Goal: Book appointment/travel/reservation

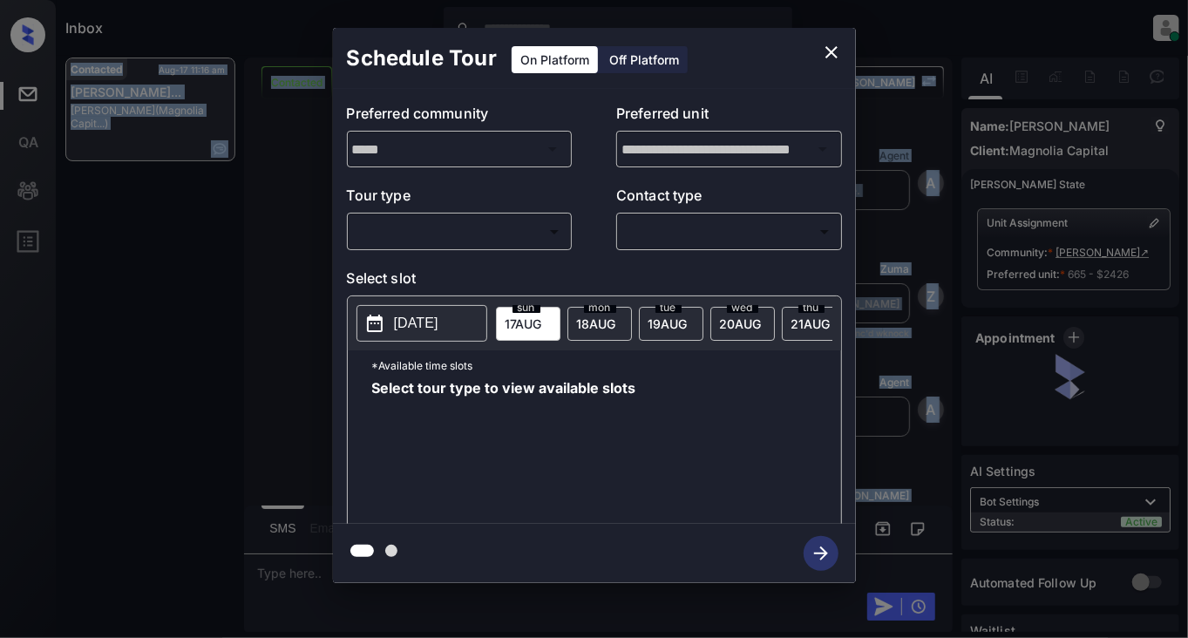
scroll to position [3667, 0]
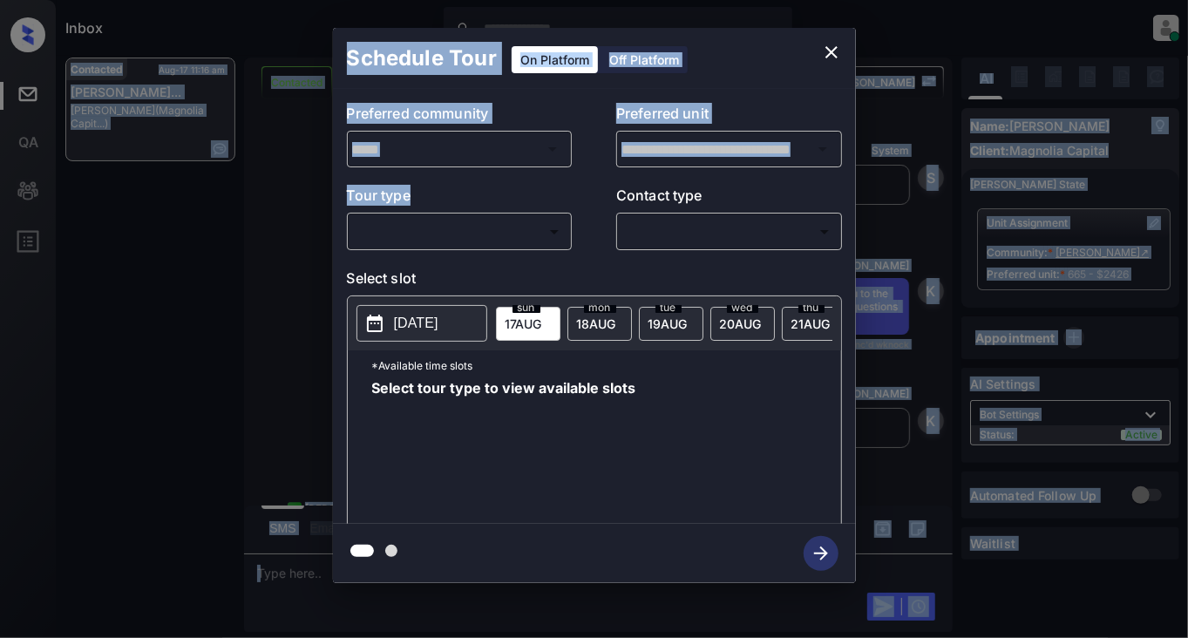
click at [475, 212] on p "Tour type" at bounding box center [460, 199] width 226 height 28
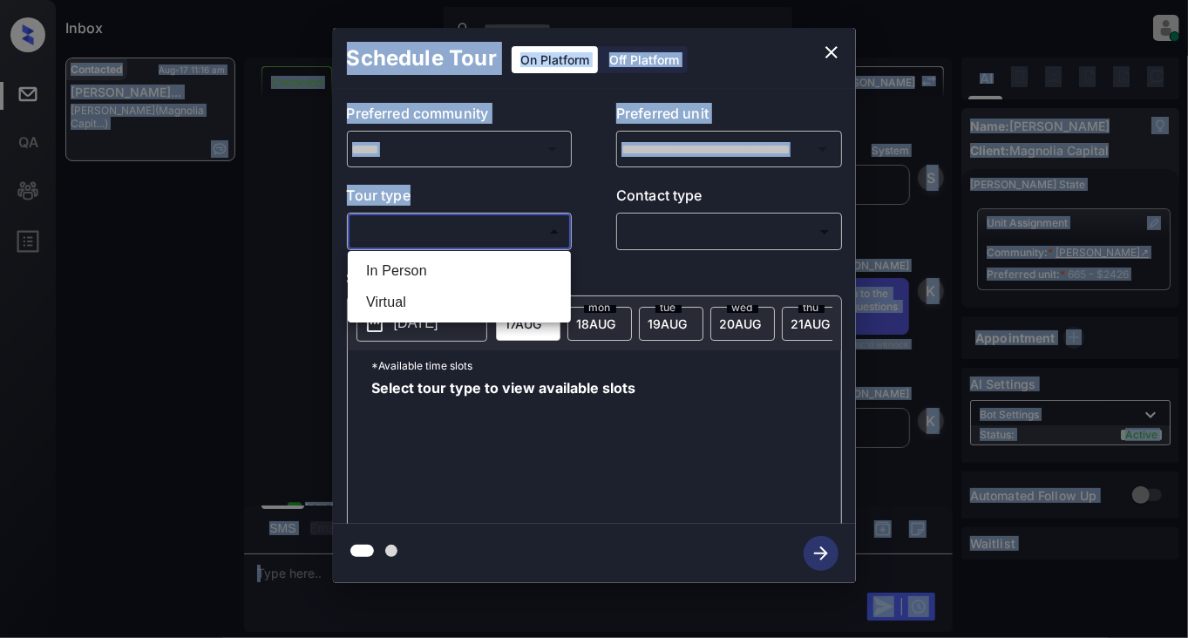
click at [476, 230] on body "Inbox Lyzzelle M. Ceralde Online Set yourself offline Set yourself on break Pro…" at bounding box center [594, 319] width 1188 height 638
click at [429, 275] on li "In Person" at bounding box center [459, 270] width 214 height 31
type input "********"
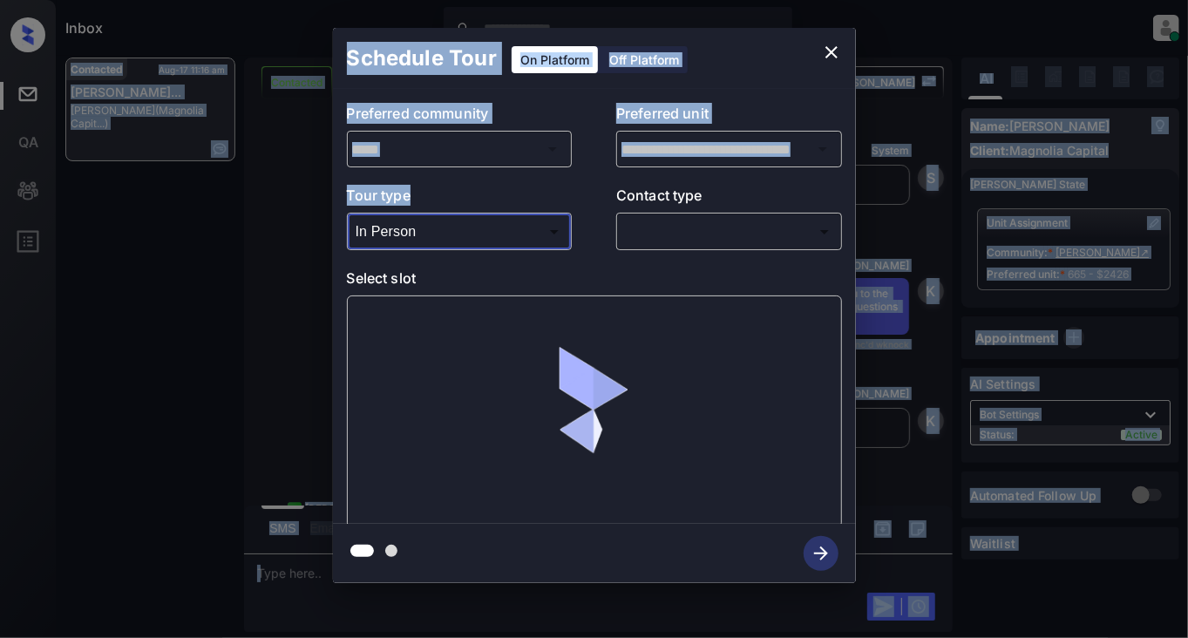
click at [688, 246] on body "Inbox Lyzzelle M. Ceralde Online Set yourself offline Set yourself on break Pro…" at bounding box center [594, 319] width 1188 height 638
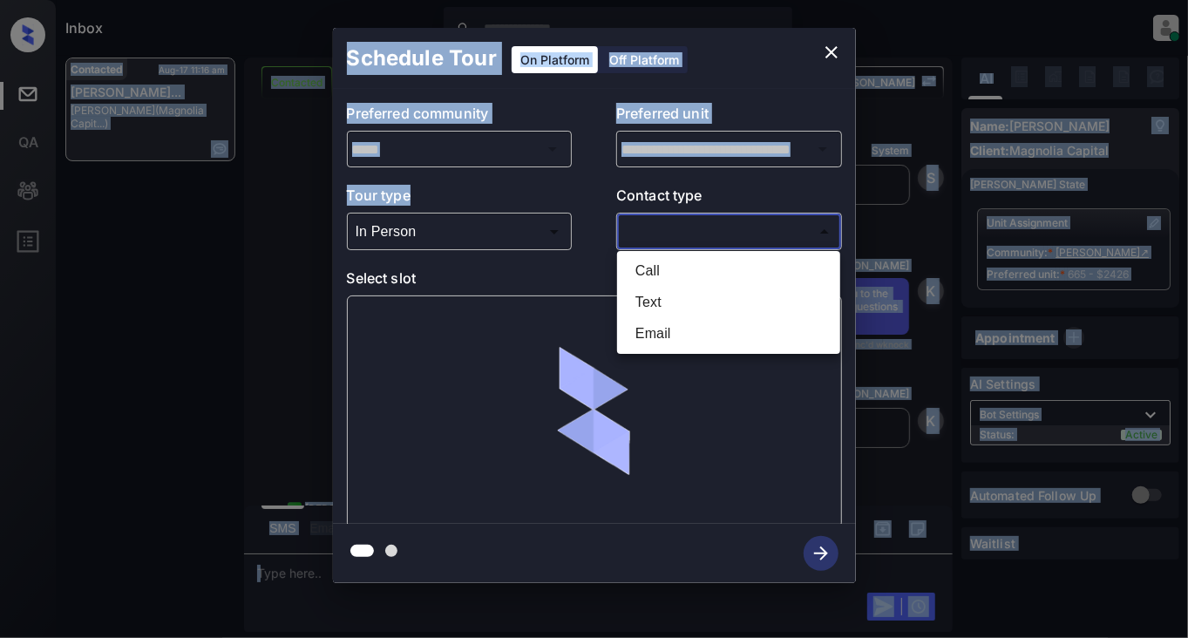
click at [654, 299] on li "Text" at bounding box center [728, 302] width 214 height 31
type input "****"
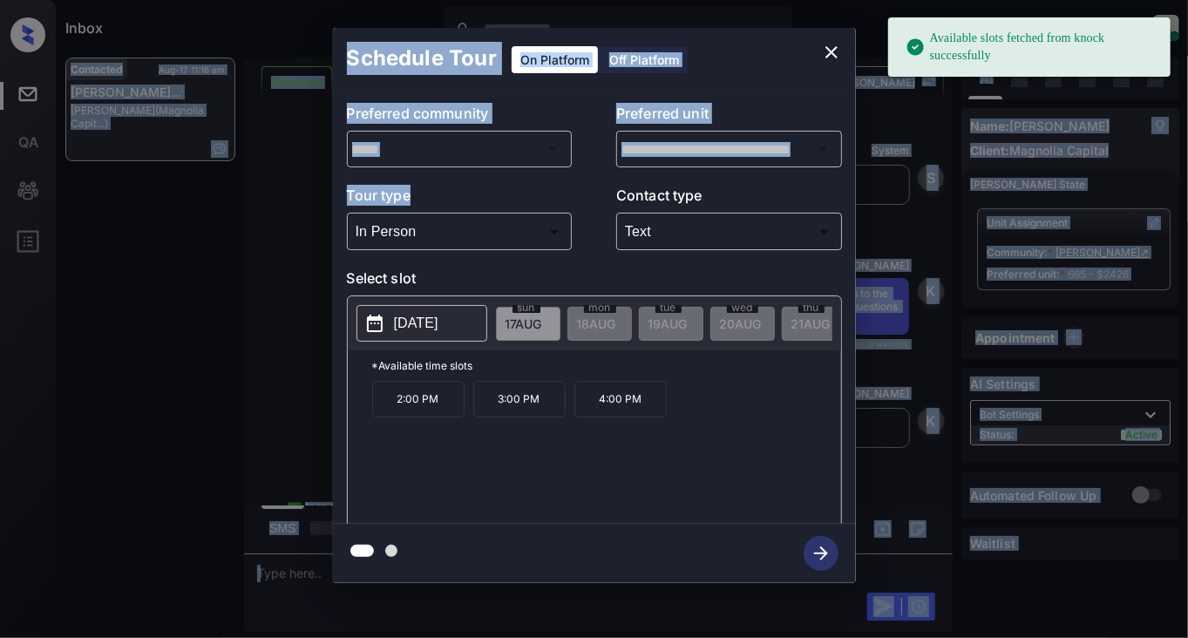
click at [411, 326] on p "2025-08-17" at bounding box center [416, 323] width 44 height 21
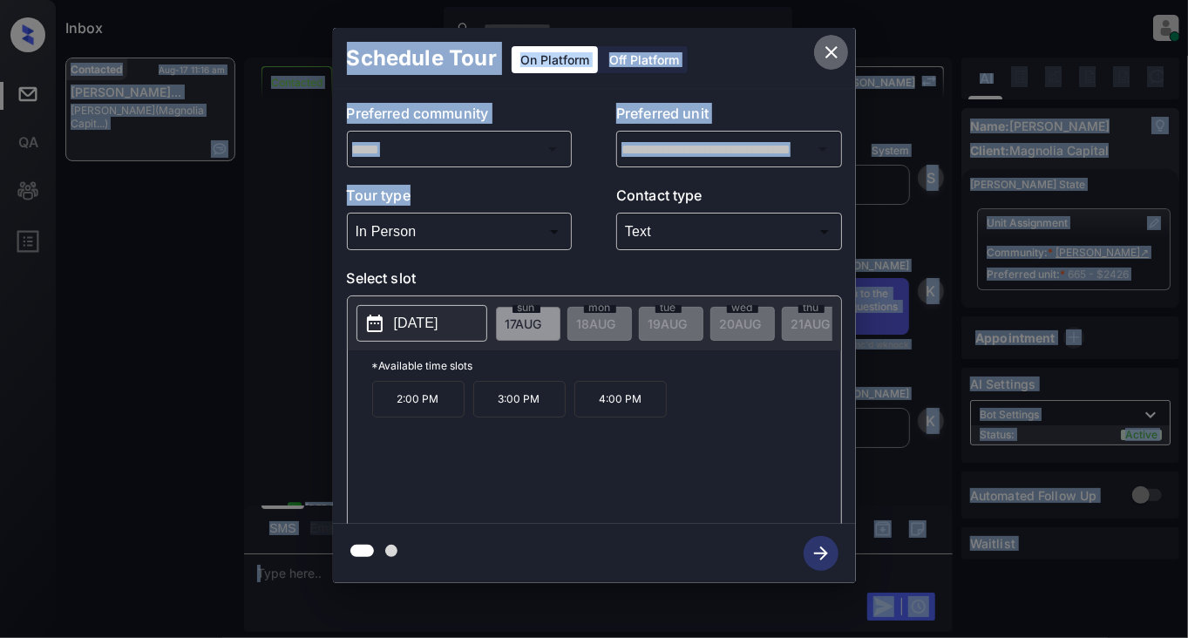
click at [836, 45] on icon "close" at bounding box center [831, 52] width 21 height 21
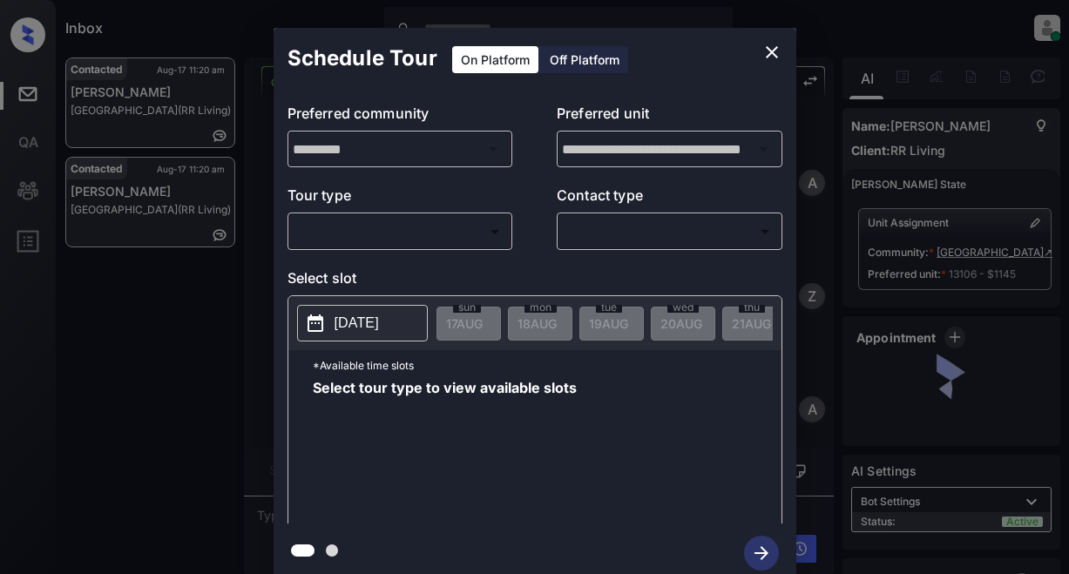
scroll to position [4627, 0]
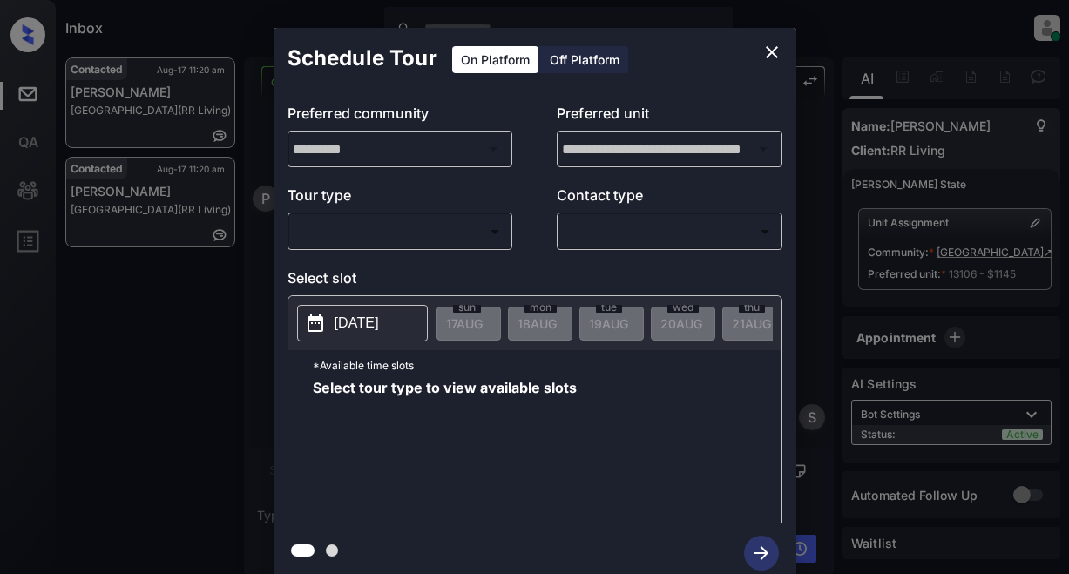
click at [359, 220] on body "Inbox Lyzzelle M. Ceralde Online Set yourself offline Set yourself on break Pro…" at bounding box center [534, 287] width 1069 height 574
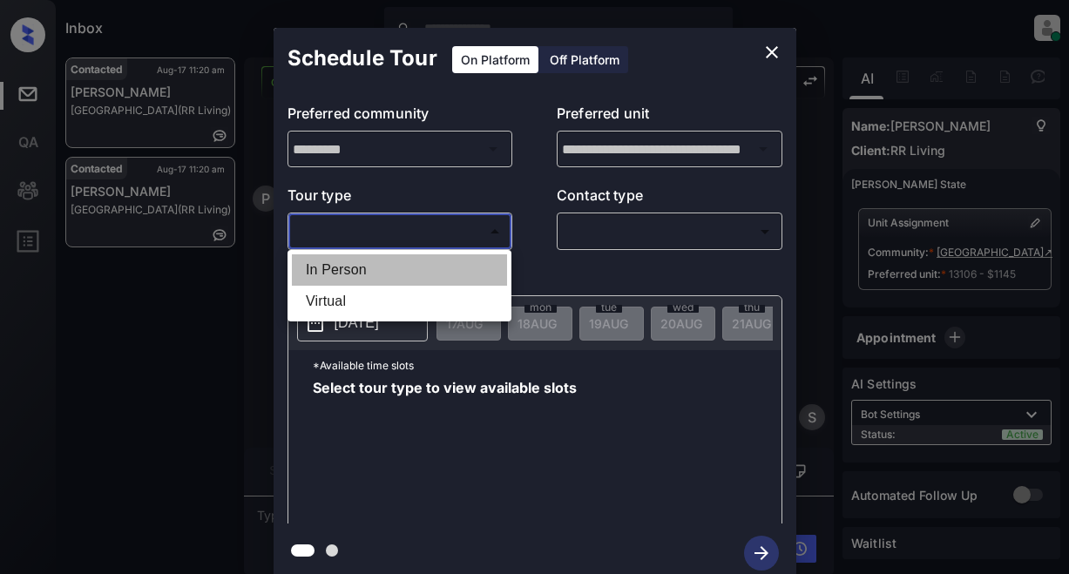
drag, startPoint x: 357, startPoint y: 263, endPoint x: 543, endPoint y: 237, distance: 187.4
click at [360, 267] on li "In Person" at bounding box center [399, 269] width 215 height 31
type input "********"
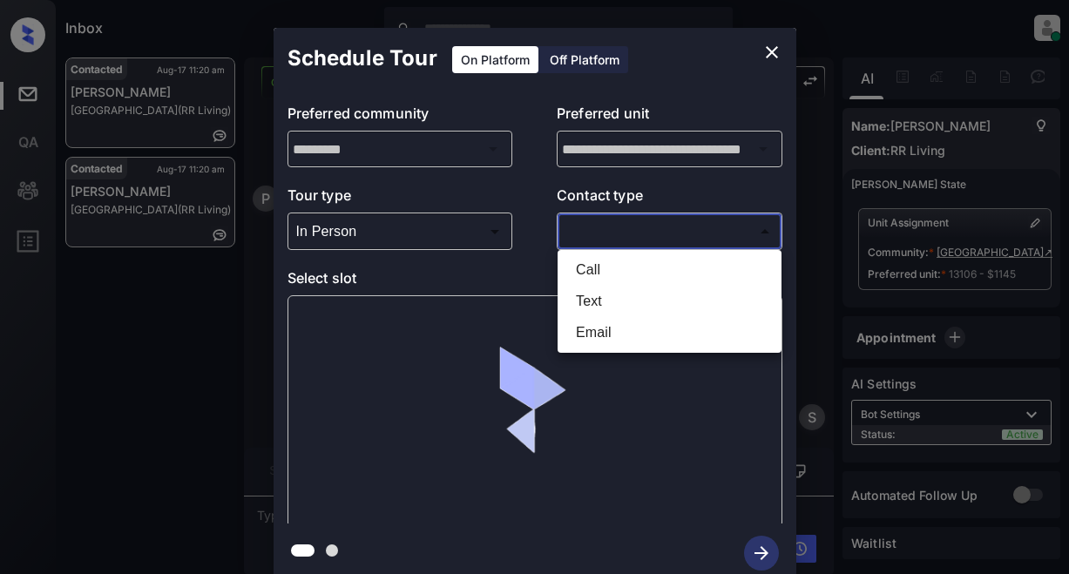
click at [592, 229] on body "Inbox Lyzzelle M. Ceralde Online Set yourself offline Set yourself on break Pro…" at bounding box center [534, 287] width 1069 height 574
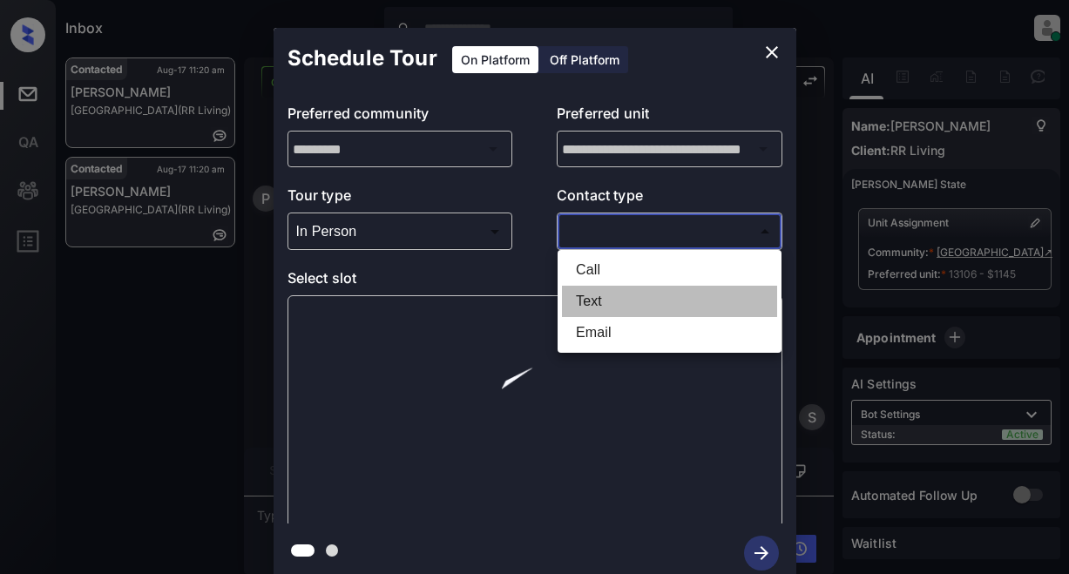
click at [587, 302] on li "Text" at bounding box center [669, 301] width 215 height 31
type input "****"
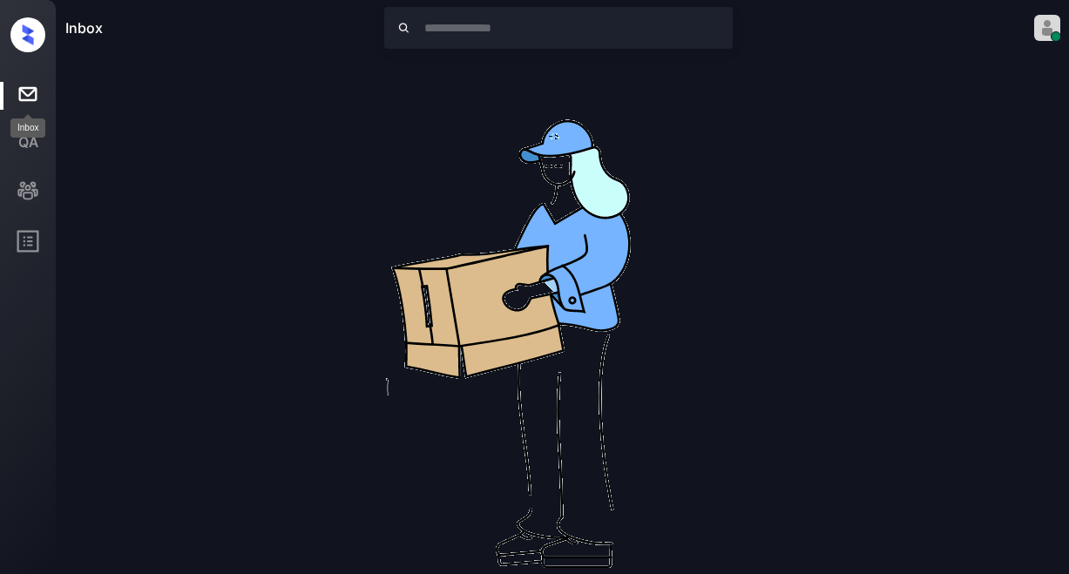
click at [23, 95] on icon at bounding box center [28, 94] width 24 height 24
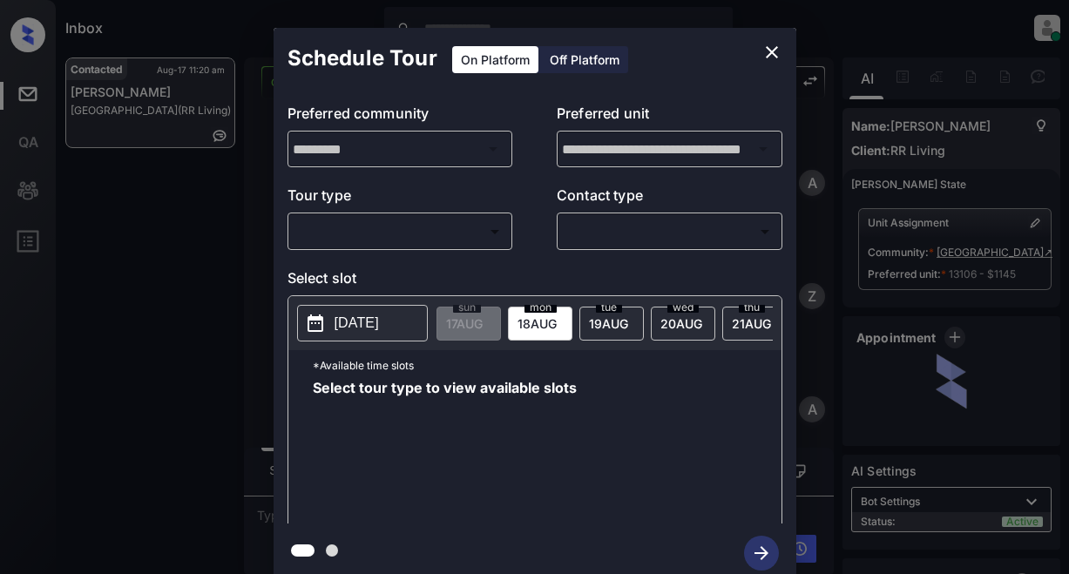
scroll to position [4627, 0]
click at [480, 232] on body "Inbox Lyzzelle M. Ceralde Online Set yourself offline Set yourself on break Pro…" at bounding box center [534, 287] width 1069 height 574
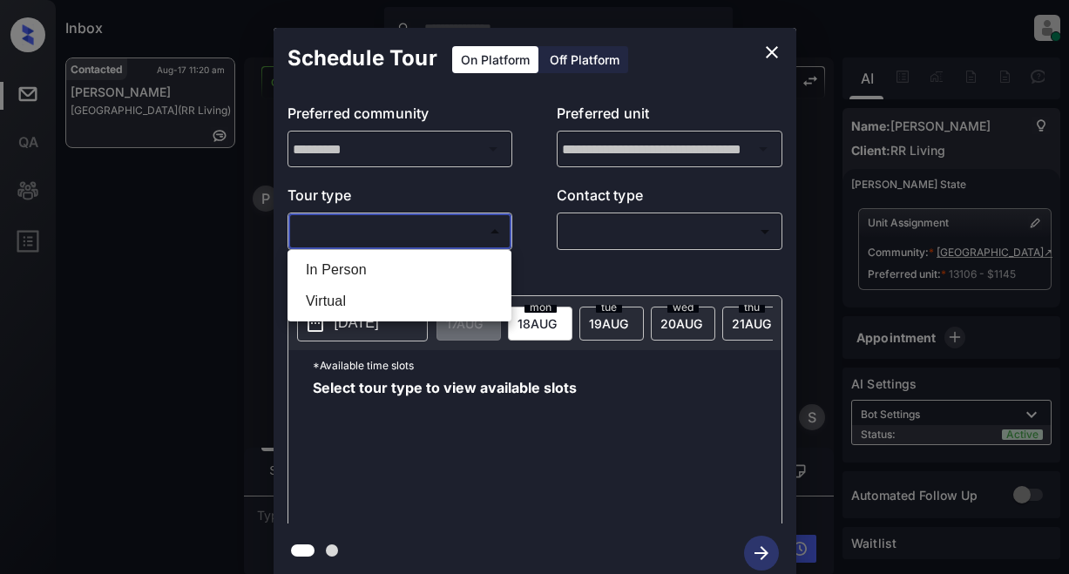
drag, startPoint x: 381, startPoint y: 274, endPoint x: 424, endPoint y: 274, distance: 43.6
click at [383, 274] on li "In Person" at bounding box center [399, 269] width 215 height 31
type input "********"
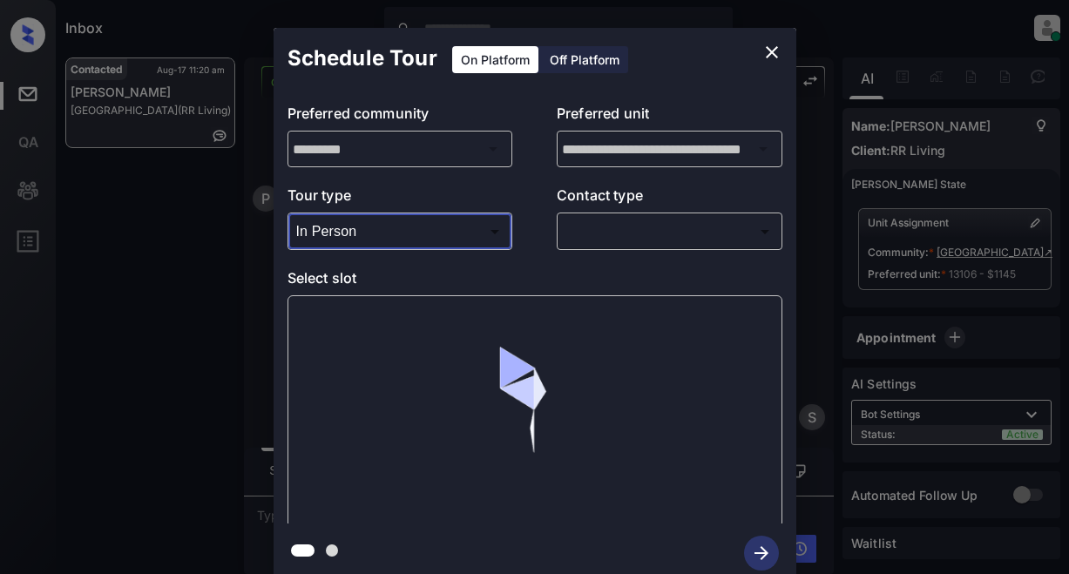
click at [635, 227] on body "Inbox Lyzzelle M. Ceralde Online Set yourself offline Set yourself on break Pro…" at bounding box center [534, 287] width 1069 height 574
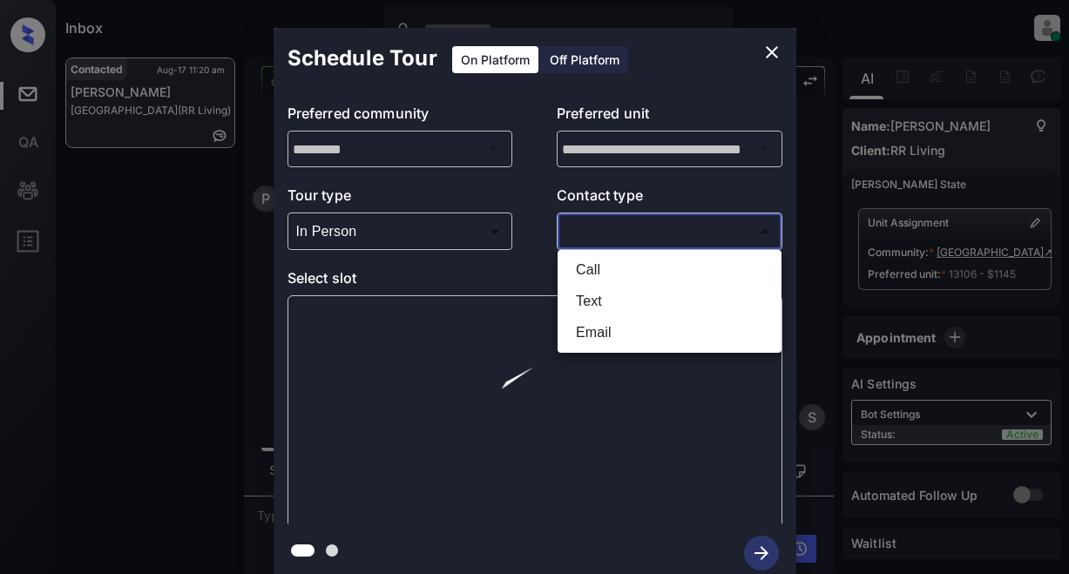
click at [588, 295] on li "Text" at bounding box center [669, 301] width 215 height 31
type input "****"
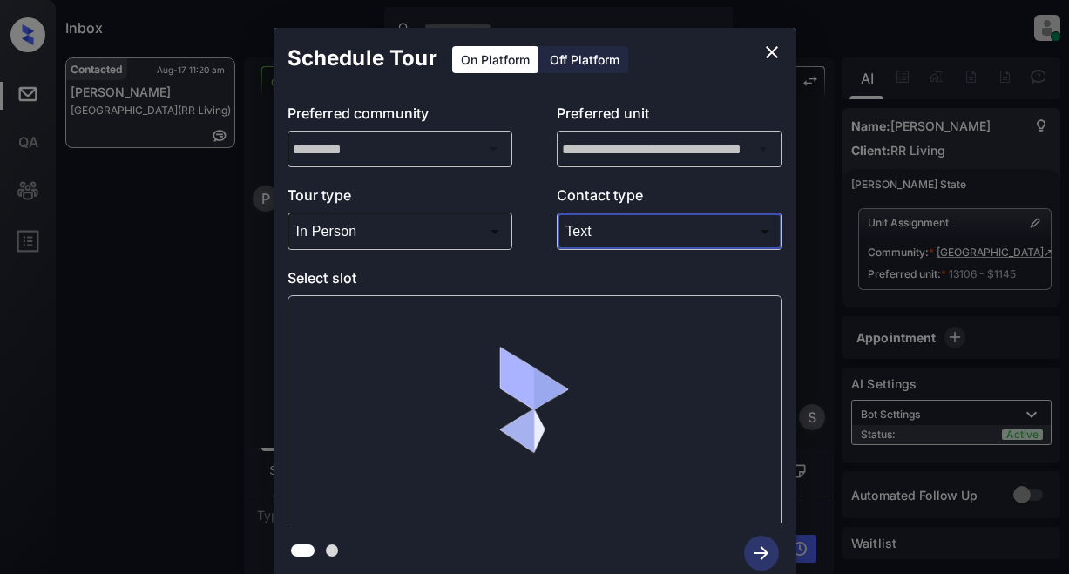
drag, startPoint x: 381, startPoint y: 338, endPoint x: 390, endPoint y: 342, distance: 10.2
click at [382, 338] on div at bounding box center [535, 411] width 495 height 233
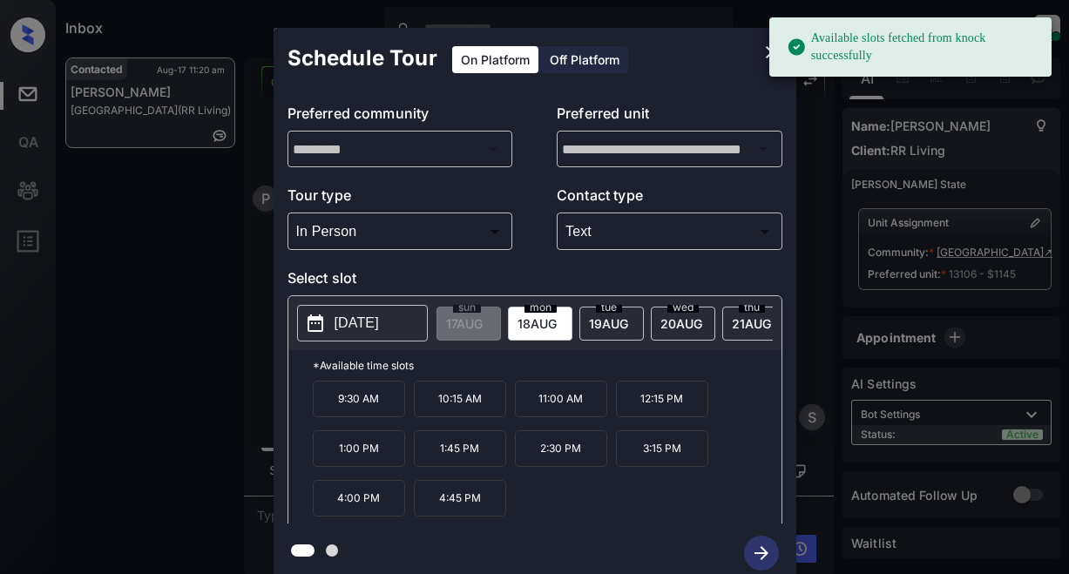
click at [372, 328] on p "[DATE]" at bounding box center [357, 323] width 44 height 21
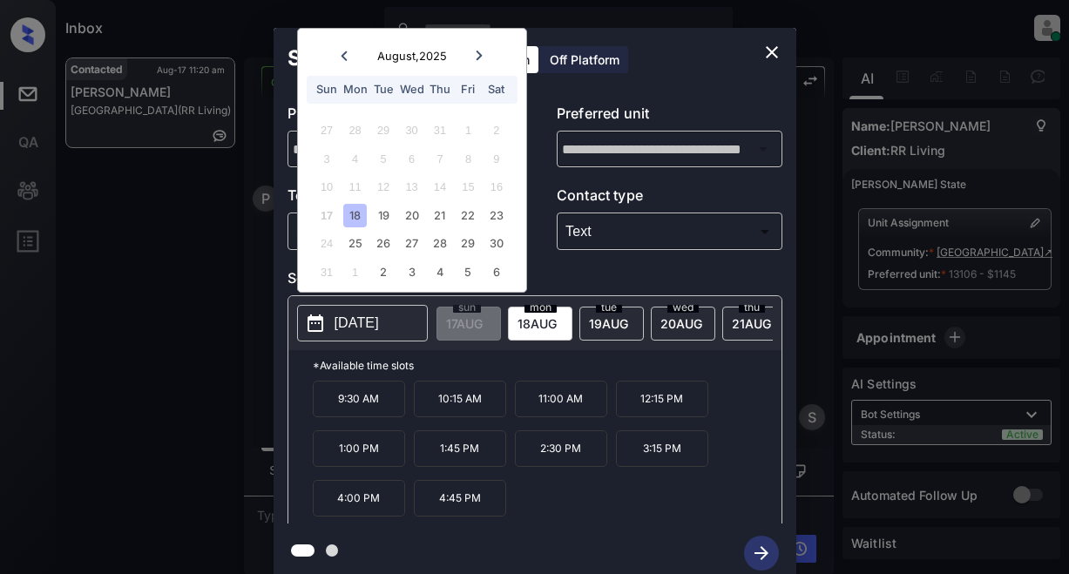
click at [363, 222] on div "18" at bounding box center [355, 216] width 24 height 24
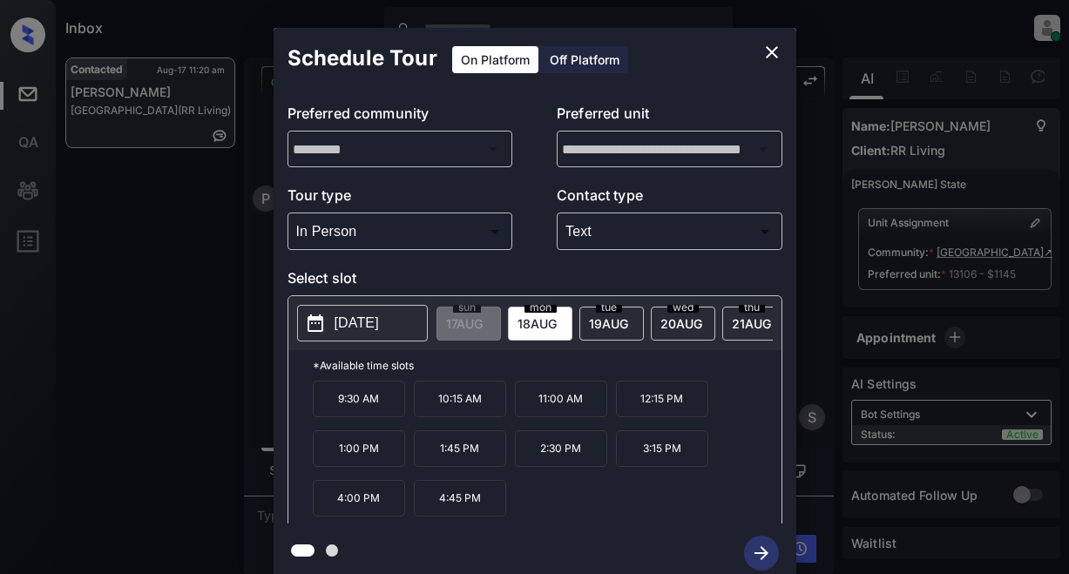
click at [367, 413] on p "9:30 AM" at bounding box center [359, 399] width 92 height 37
drag, startPoint x: 754, startPoint y: 549, endPoint x: 800, endPoint y: 484, distance: 80.0
click at [755, 547] on icon "button" at bounding box center [761, 553] width 35 height 35
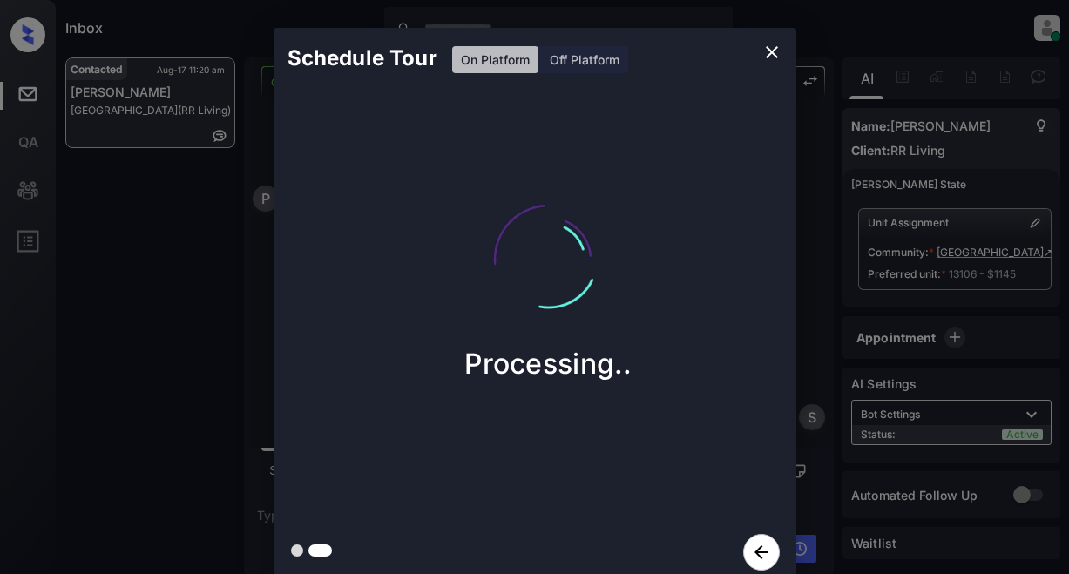
click at [776, 57] on icon "close" at bounding box center [772, 52] width 12 height 12
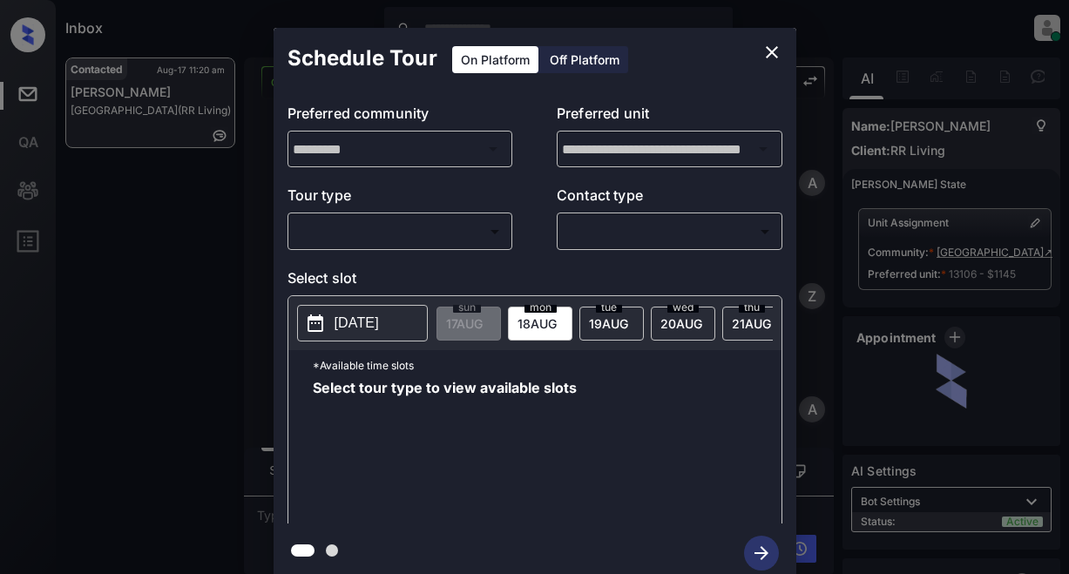
scroll to position [4627, 0]
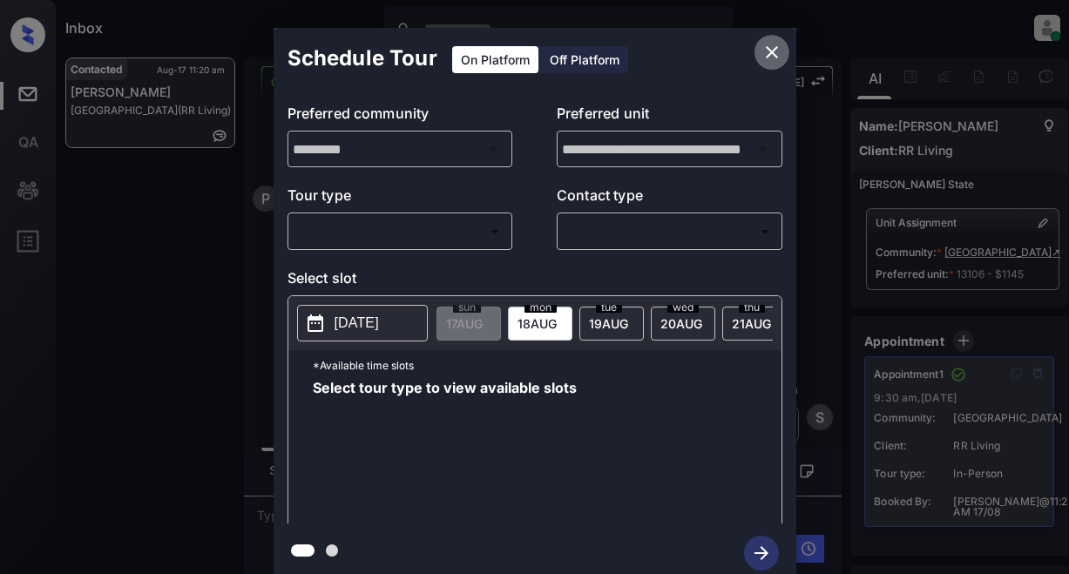
click at [775, 51] on icon "close" at bounding box center [772, 52] width 21 height 21
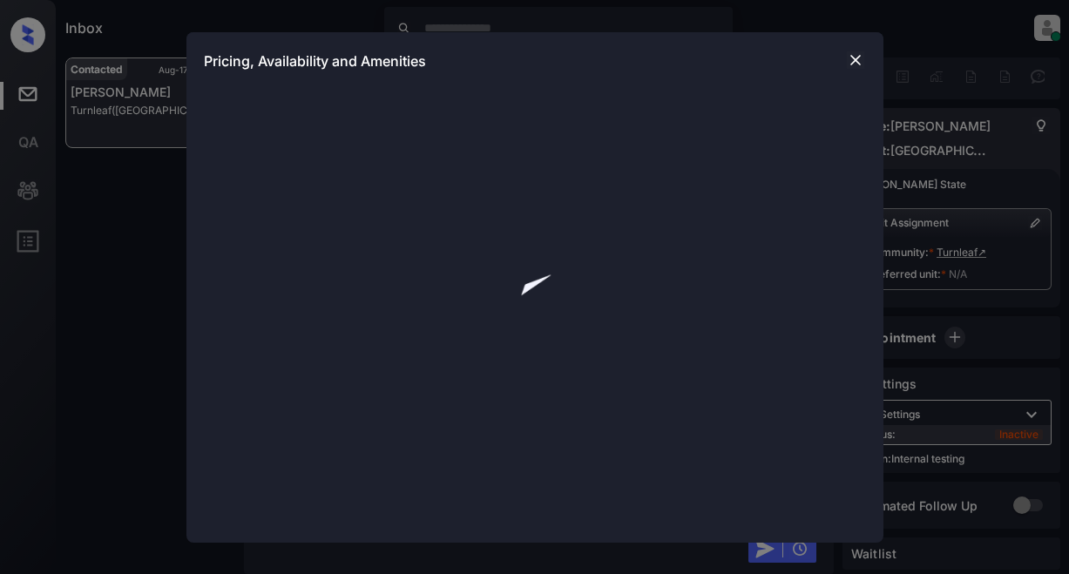
scroll to position [959, 0]
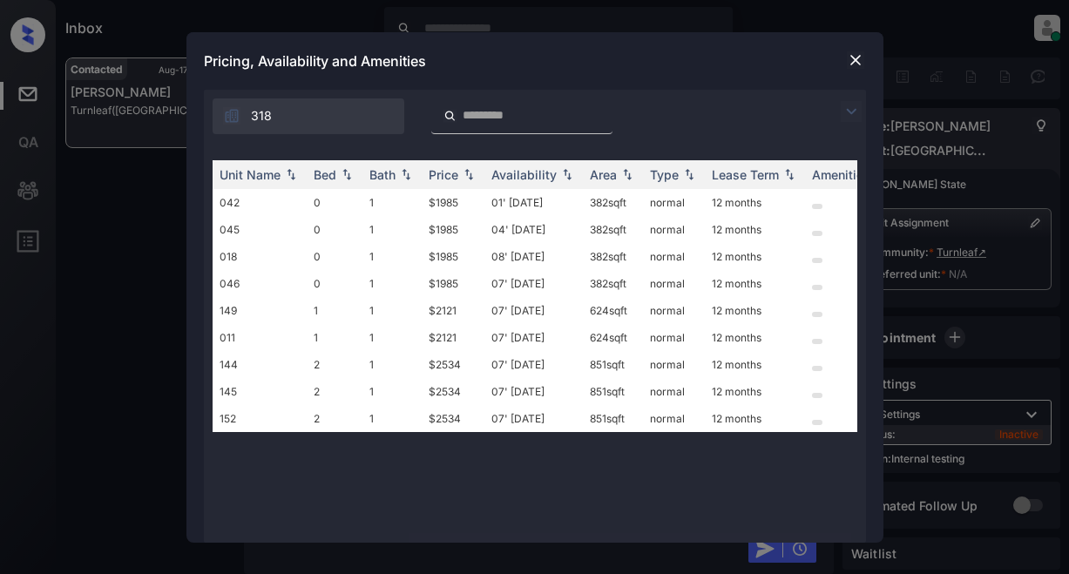
click at [855, 111] on img at bounding box center [851, 111] width 21 height 21
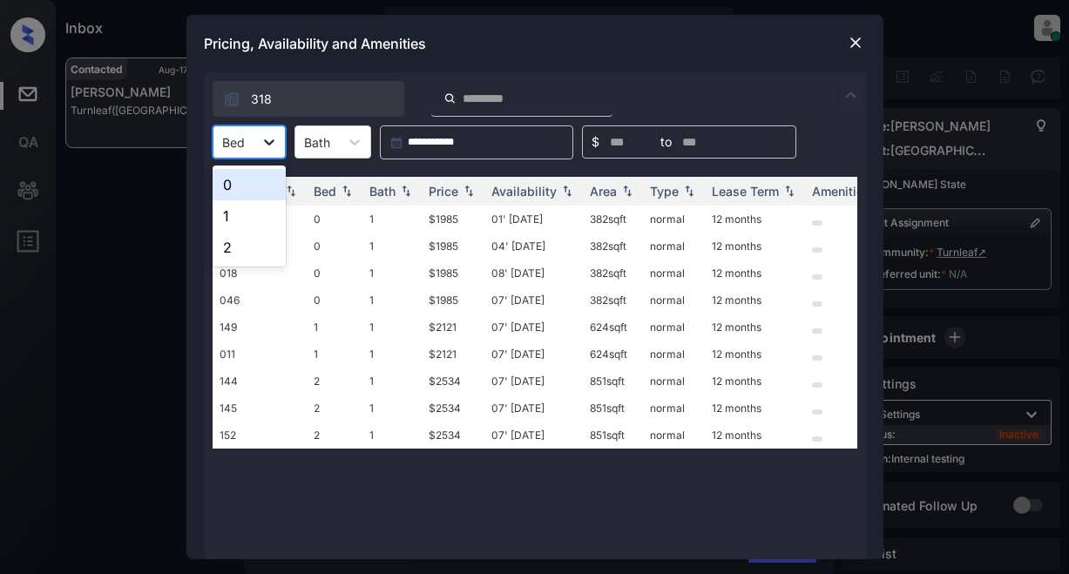
click at [267, 146] on icon at bounding box center [269, 141] width 17 height 17
click at [230, 215] on div "1" at bounding box center [249, 215] width 73 height 31
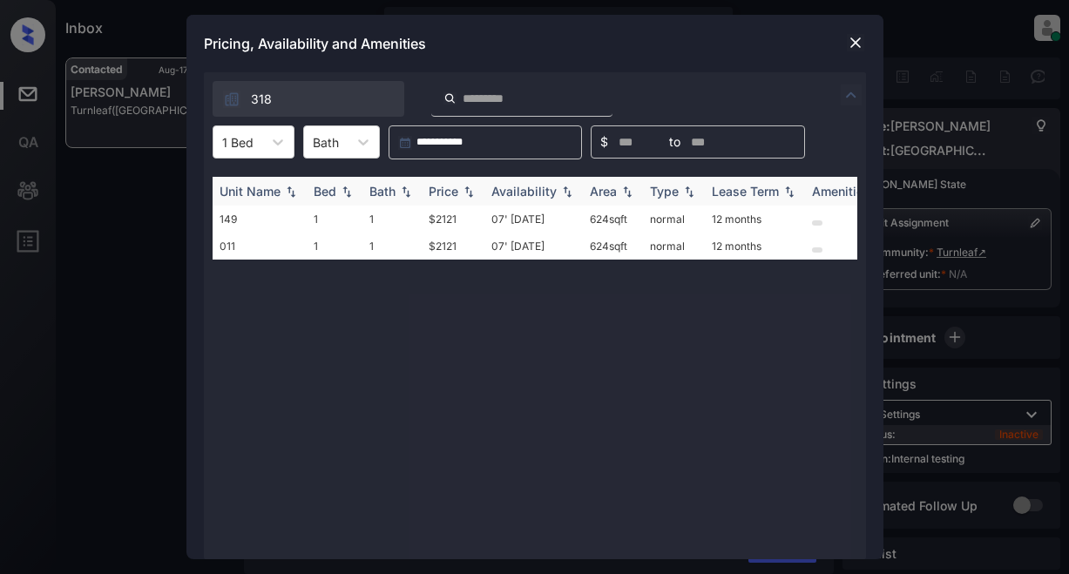
click at [468, 186] on img at bounding box center [468, 192] width 17 height 12
click at [468, 186] on img at bounding box center [468, 191] width 17 height 13
click at [448, 218] on td "$2121" at bounding box center [453, 219] width 63 height 27
click at [448, 215] on td "$2121" at bounding box center [453, 219] width 63 height 27
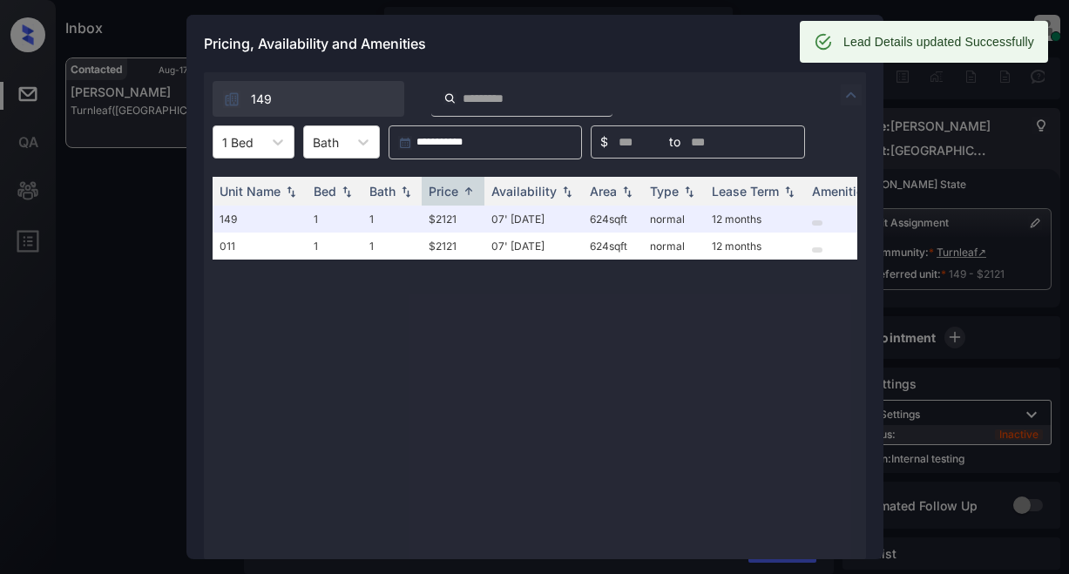
click at [577, 52] on div "Pricing, Availability and Amenities" at bounding box center [534, 44] width 697 height 58
click at [675, 48] on div "Pricing, Availability and Amenities" at bounding box center [534, 44] width 697 height 58
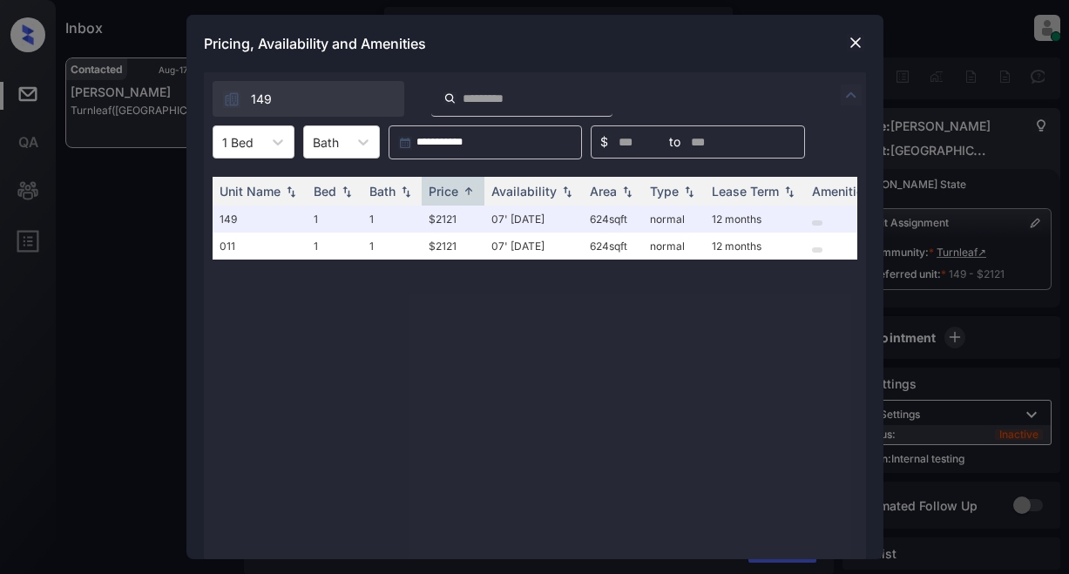
click at [848, 45] on img at bounding box center [855, 42] width 17 height 17
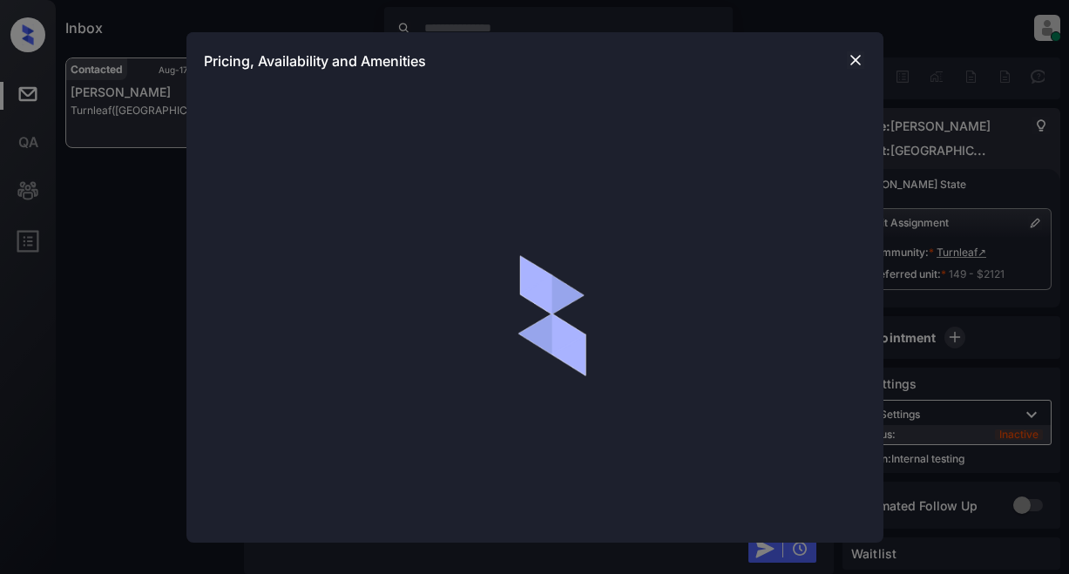
scroll to position [4945, 0]
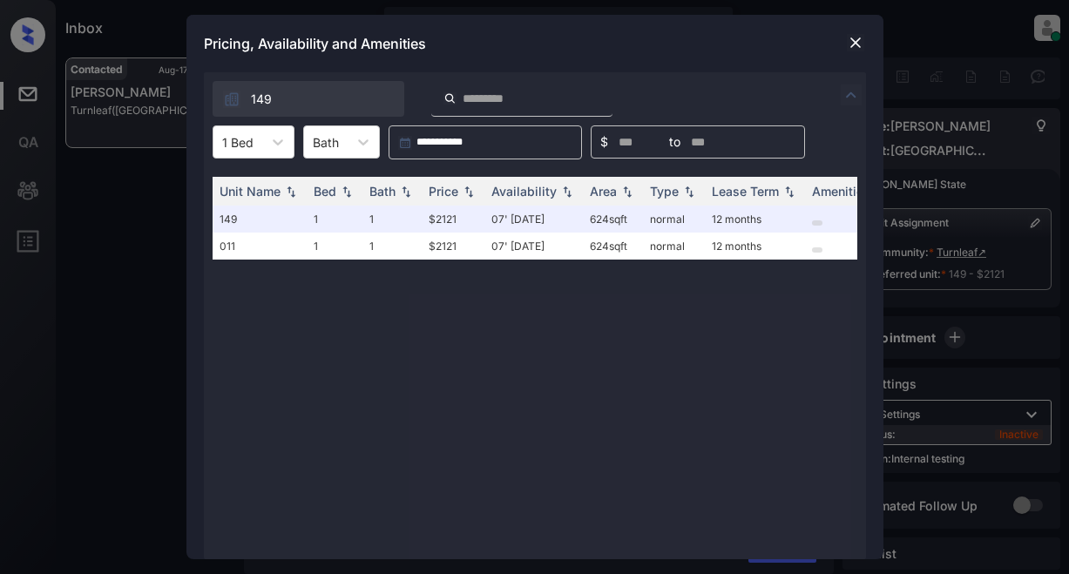
click at [850, 39] on img at bounding box center [855, 42] width 17 height 17
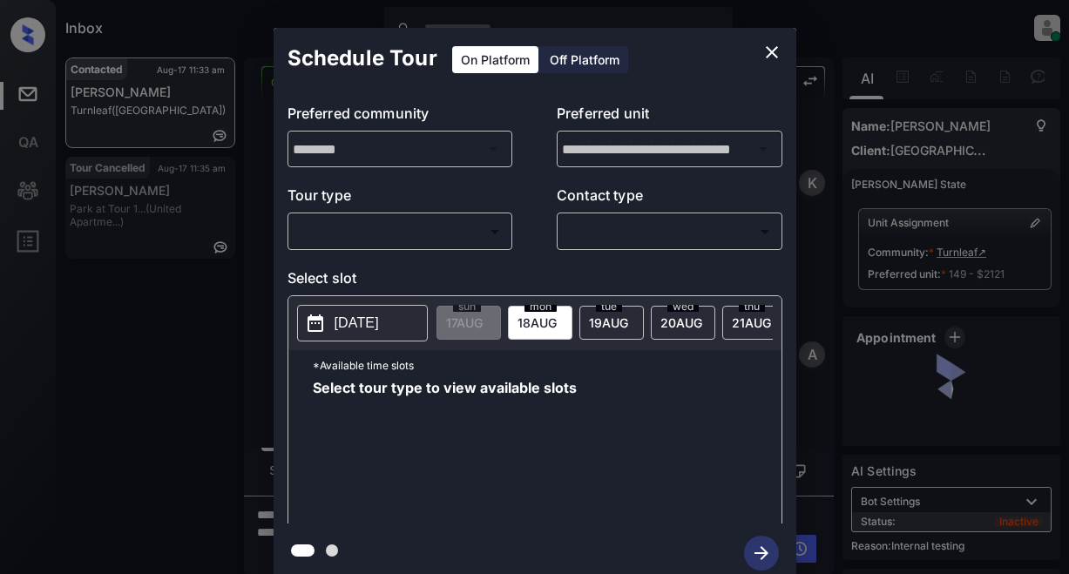
scroll to position [4945, 0]
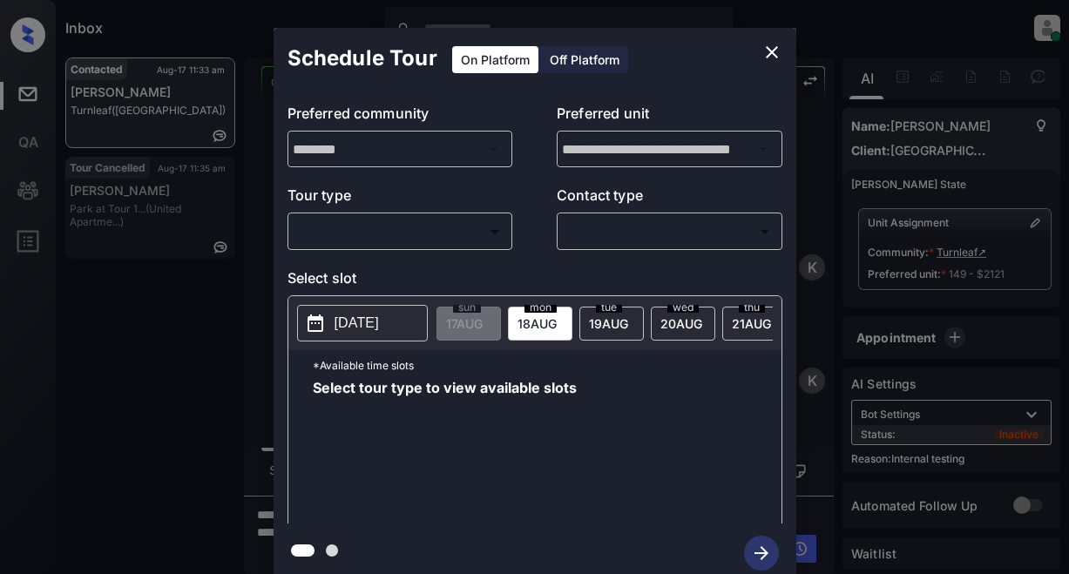
click at [383, 233] on body "Inbox Lyzzelle [PERSON_NAME] Online Set yourself offline Set yourself on break …" at bounding box center [534, 287] width 1069 height 574
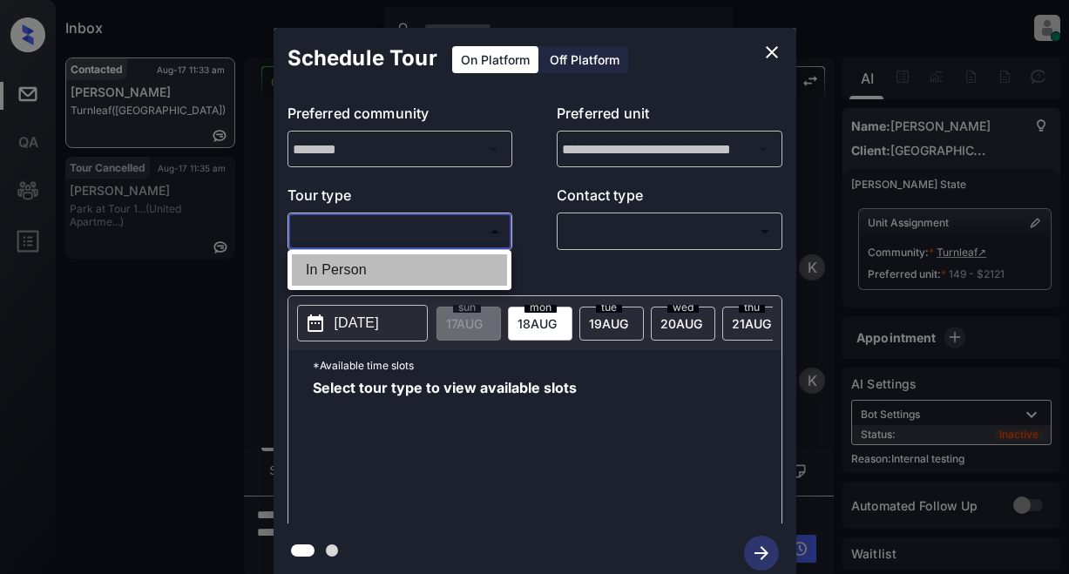
click at [348, 268] on li "In Person" at bounding box center [399, 269] width 215 height 31
type input "********"
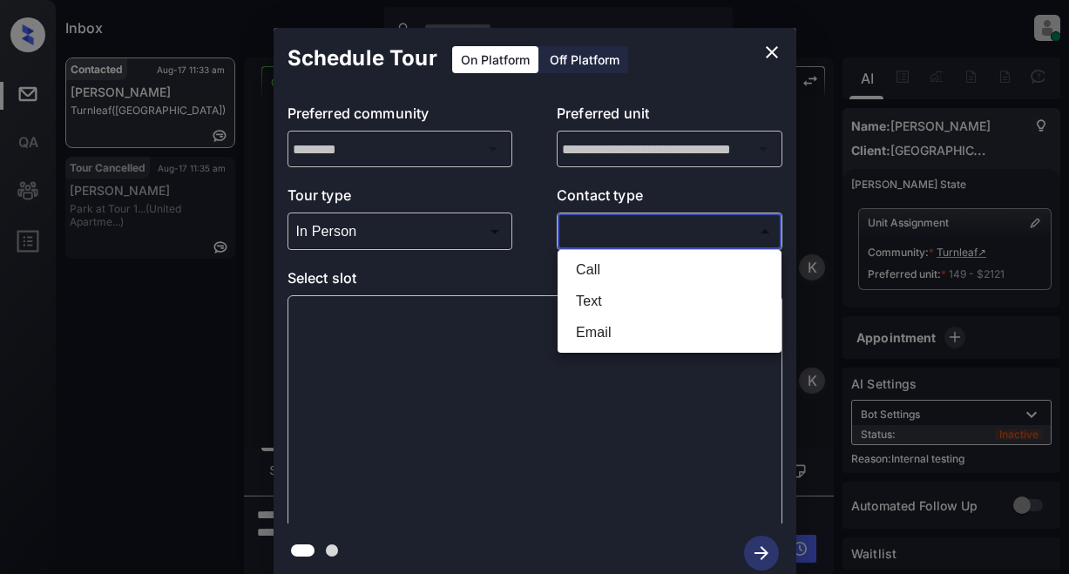
click at [636, 231] on body "Inbox Lyzzelle [PERSON_NAME] Online Set yourself offline Set yourself on break …" at bounding box center [534, 287] width 1069 height 574
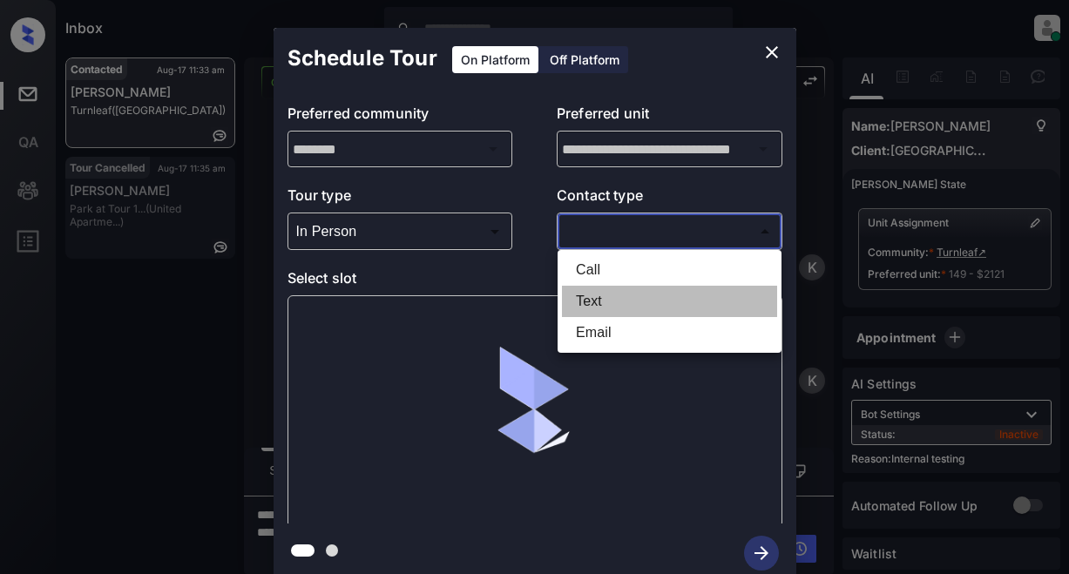
click at [590, 298] on li "Text" at bounding box center [669, 301] width 215 height 31
type input "****"
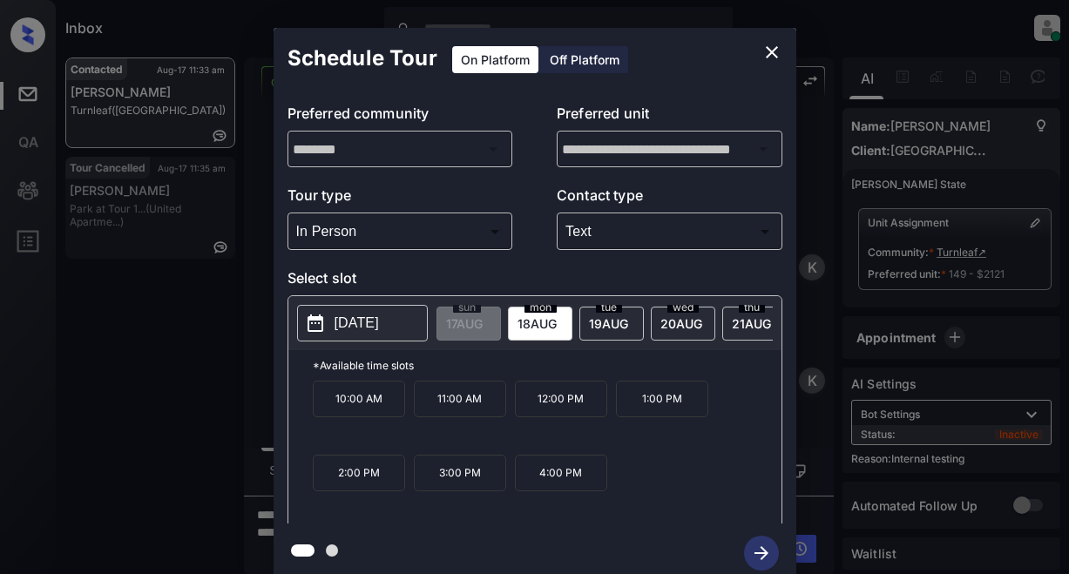
click at [483, 326] on span "[DATE]" at bounding box center [464, 323] width 37 height 15
click at [379, 326] on p "2025-08-18" at bounding box center [357, 323] width 44 height 21
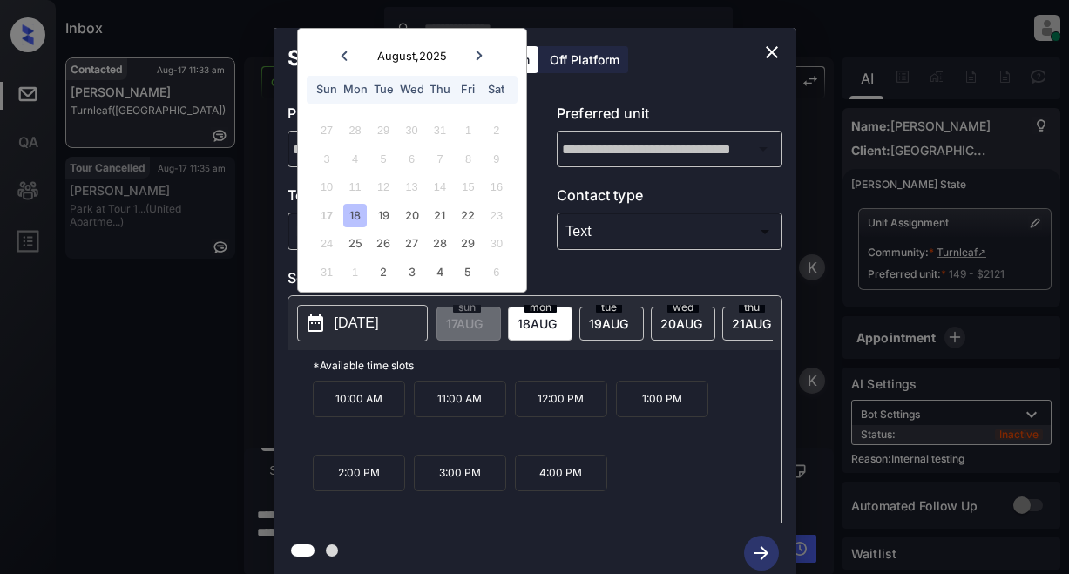
click at [357, 214] on div "18" at bounding box center [355, 216] width 24 height 24
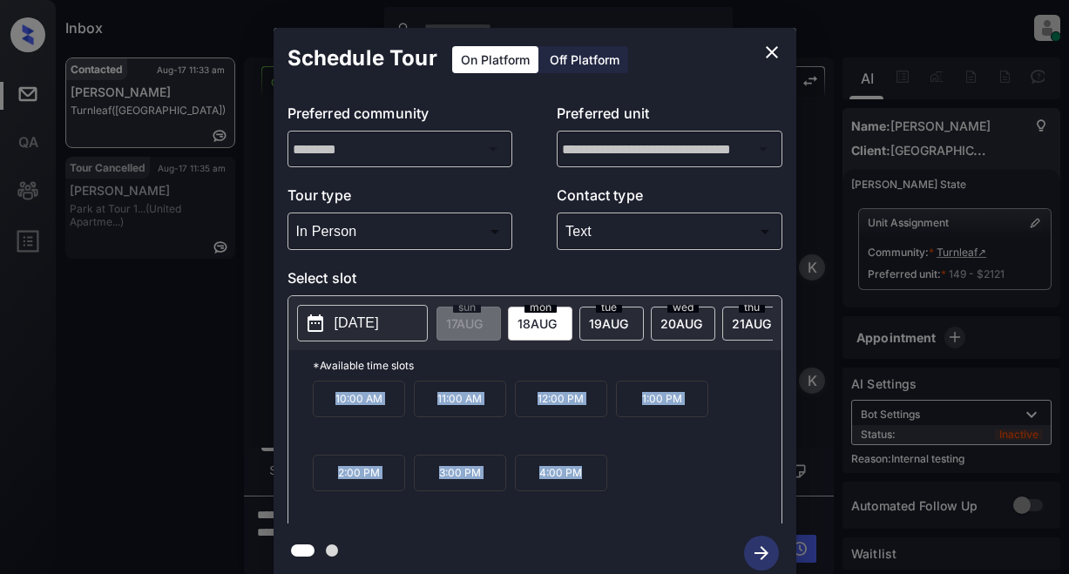
drag, startPoint x: 322, startPoint y: 404, endPoint x: 577, endPoint y: 495, distance: 270.1
click at [596, 508] on div "10:00 AM 11:00 AM 12:00 PM 1:00 PM 2:00 PM 3:00 PM 4:00 PM" at bounding box center [547, 450] width 469 height 139
copy div "10:00 AM 11:00 AM 12:00 PM 1:00 PM 2:00 PM 3:00 PM 4:00 PM"
click at [769, 56] on icon "close" at bounding box center [772, 52] width 12 height 12
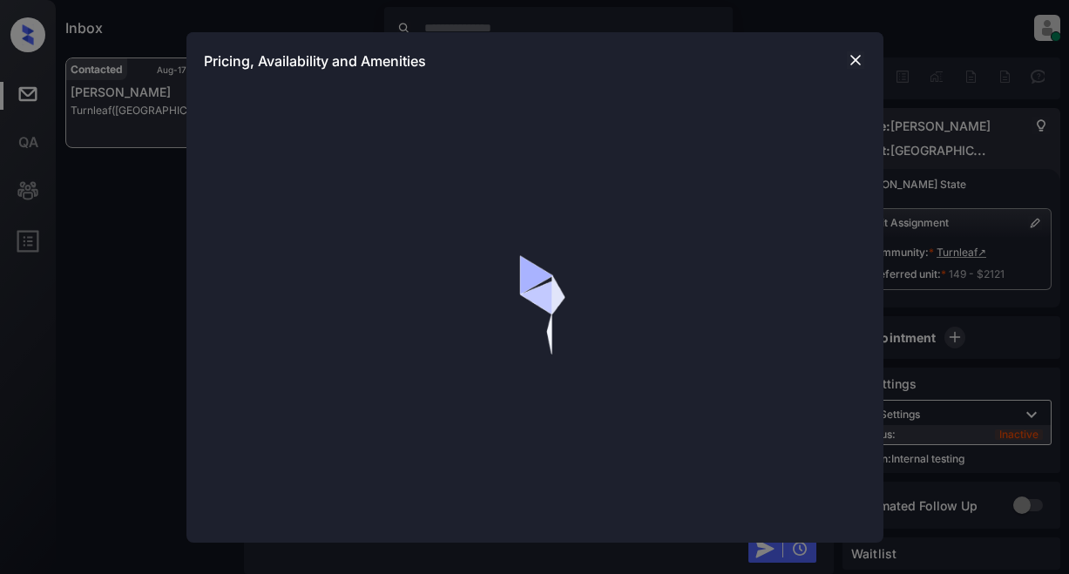
scroll to position [5855, 0]
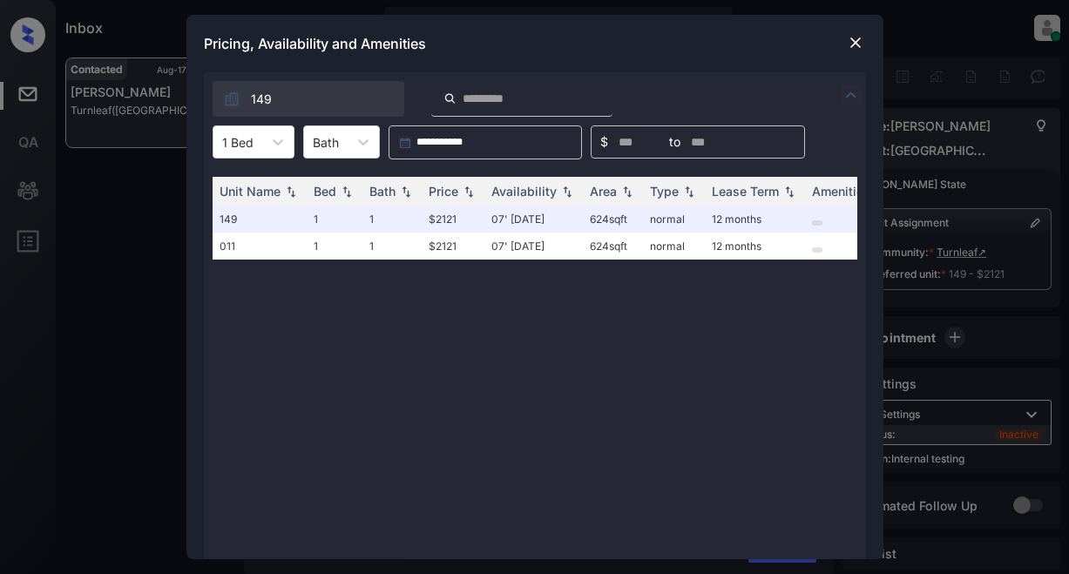
click at [851, 95] on img at bounding box center [851, 95] width 21 height 21
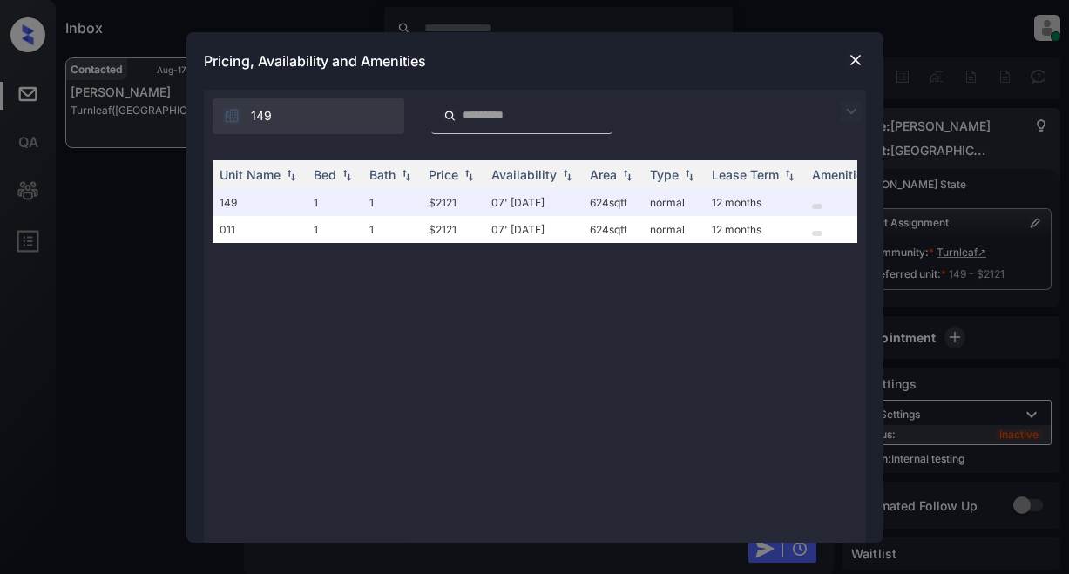
click at [851, 94] on div "149" at bounding box center [535, 112] width 662 height 44
click at [857, 56] on img at bounding box center [855, 59] width 17 height 17
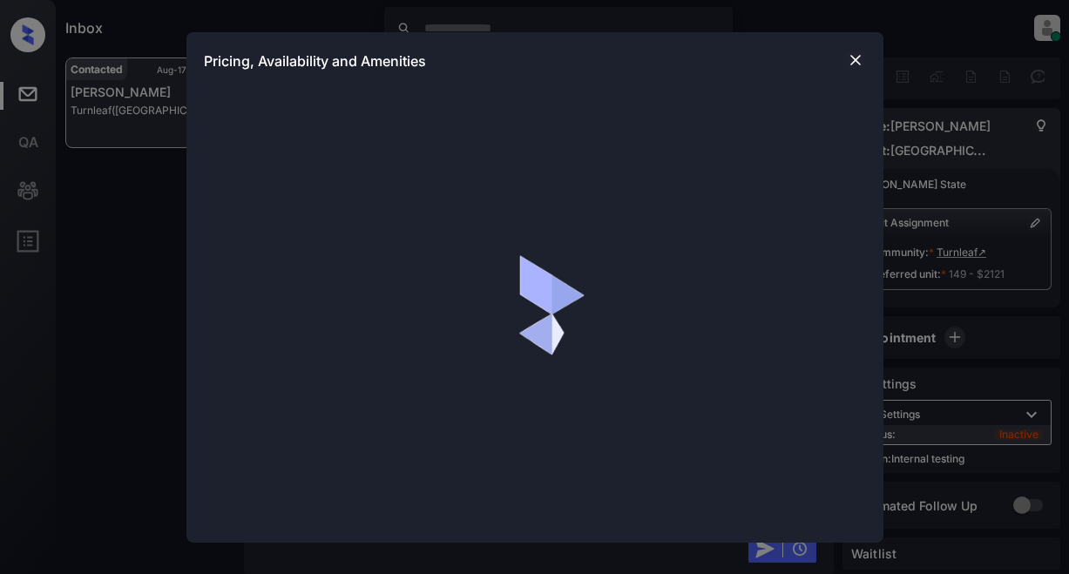
scroll to position [5855, 0]
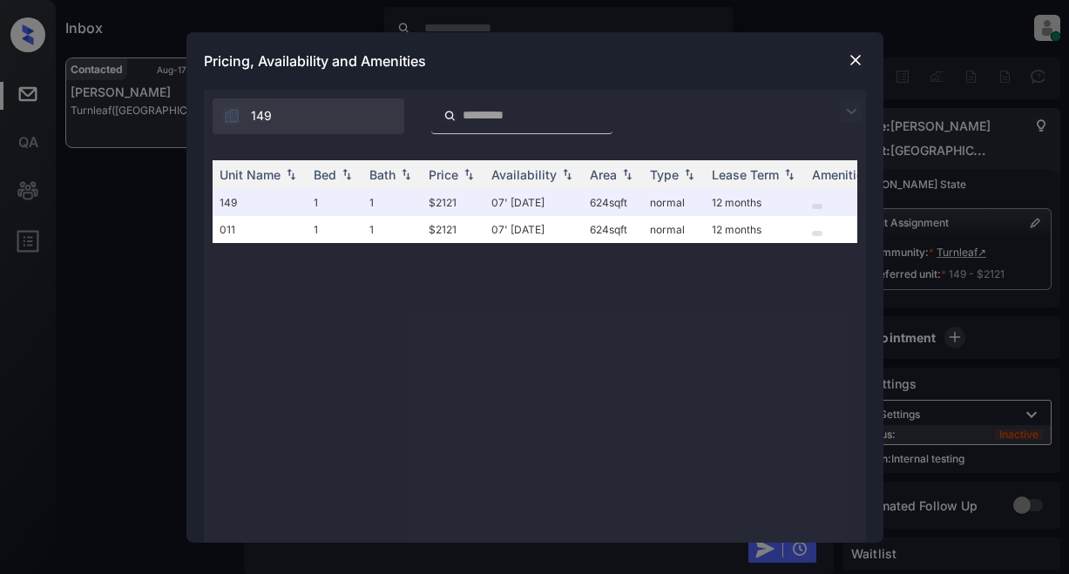
click at [850, 105] on img at bounding box center [851, 111] width 21 height 21
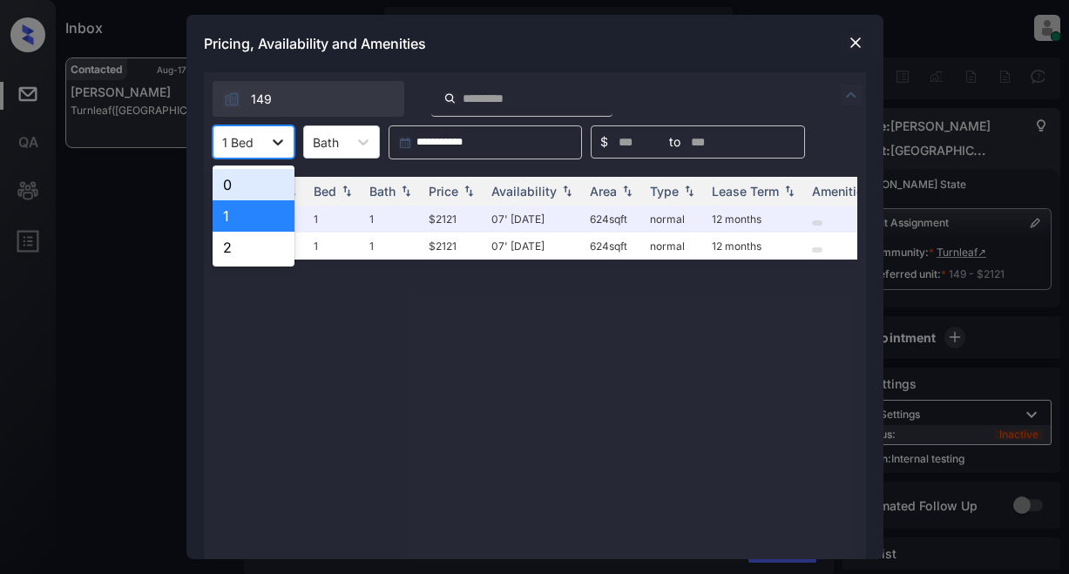
click at [281, 140] on icon at bounding box center [277, 141] width 17 height 17
click at [253, 184] on div "0" at bounding box center [254, 184] width 82 height 31
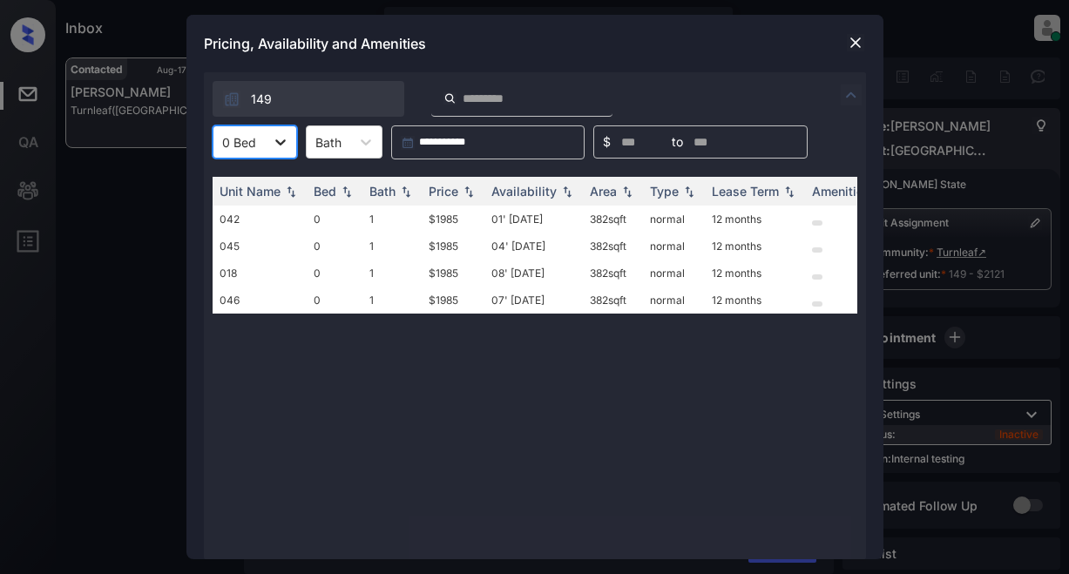
click at [275, 138] on icon at bounding box center [280, 141] width 17 height 17
click at [236, 218] on div "1" at bounding box center [255, 215] width 85 height 31
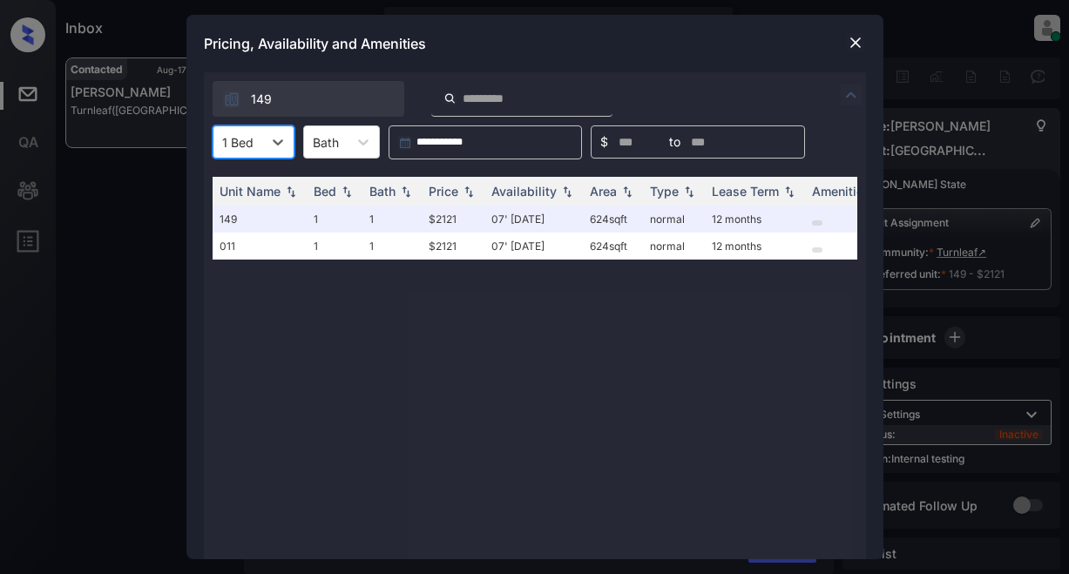
click at [852, 42] on img at bounding box center [855, 42] width 17 height 17
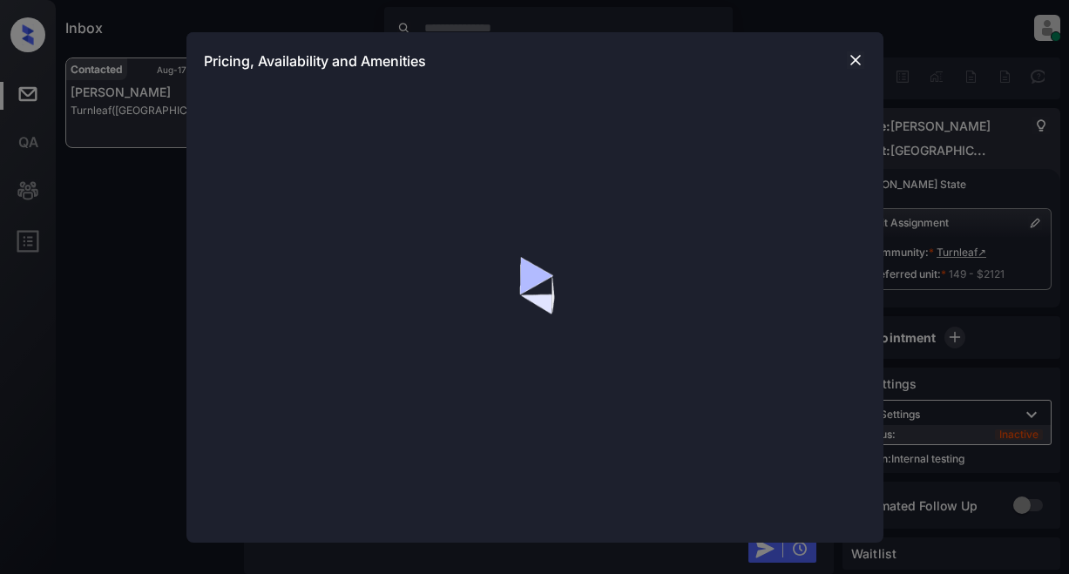
scroll to position [5855, 0]
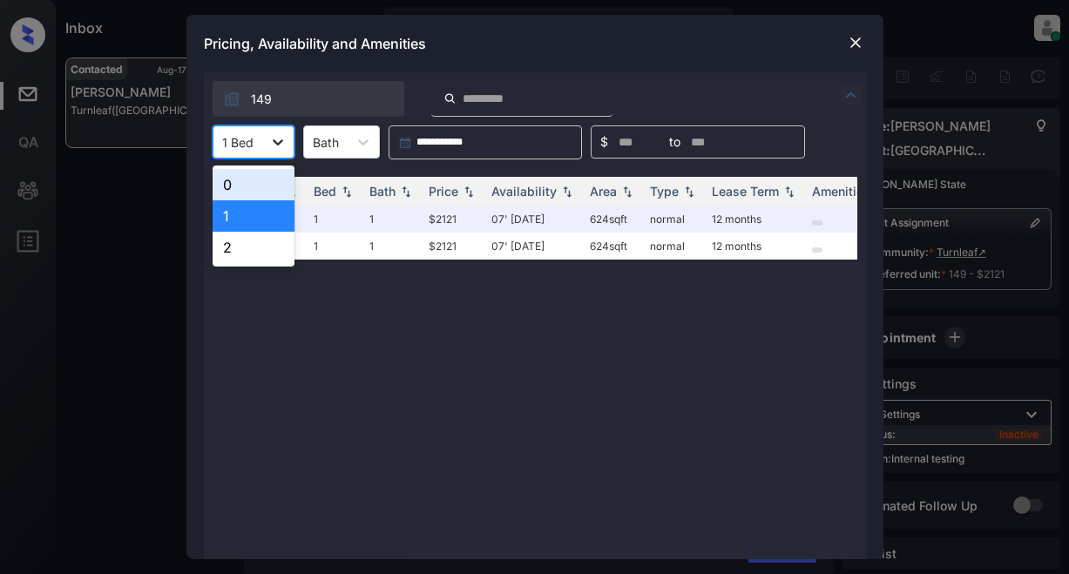
click at [281, 143] on icon at bounding box center [277, 141] width 17 height 17
click at [241, 183] on div "0" at bounding box center [254, 184] width 82 height 31
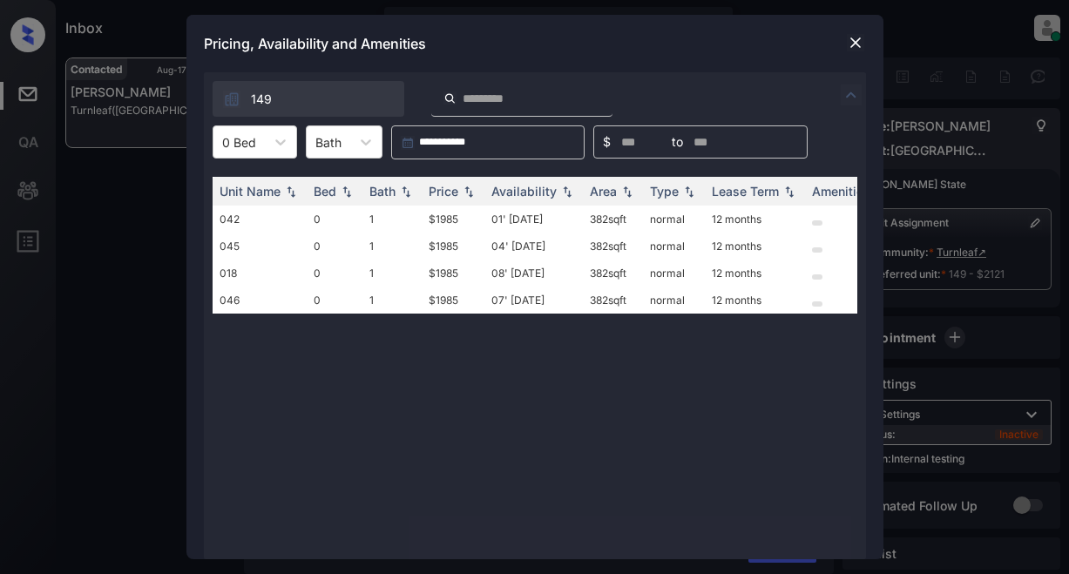
click at [848, 39] on img at bounding box center [855, 42] width 17 height 17
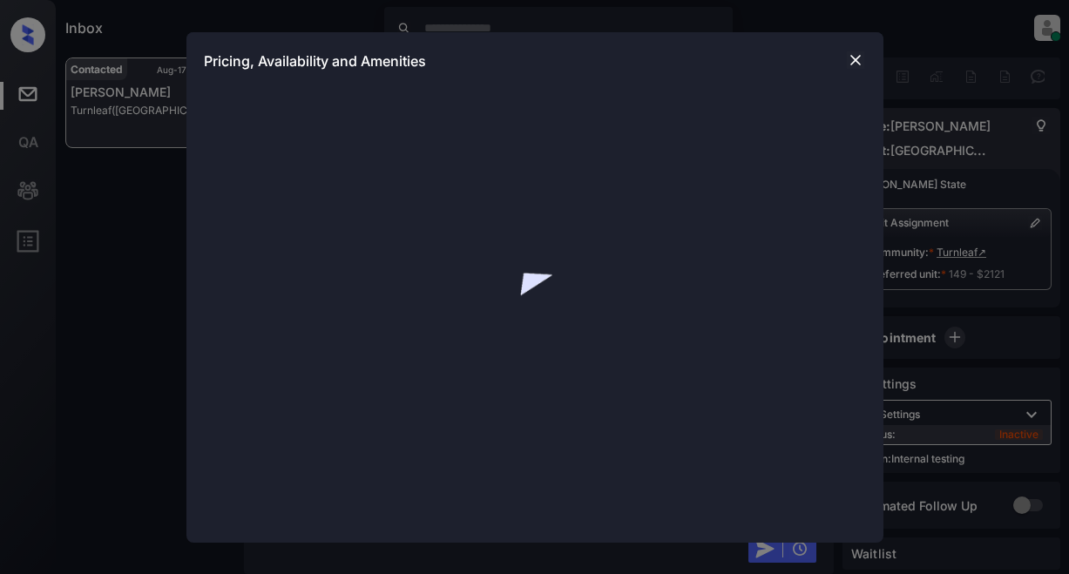
scroll to position [5855, 0]
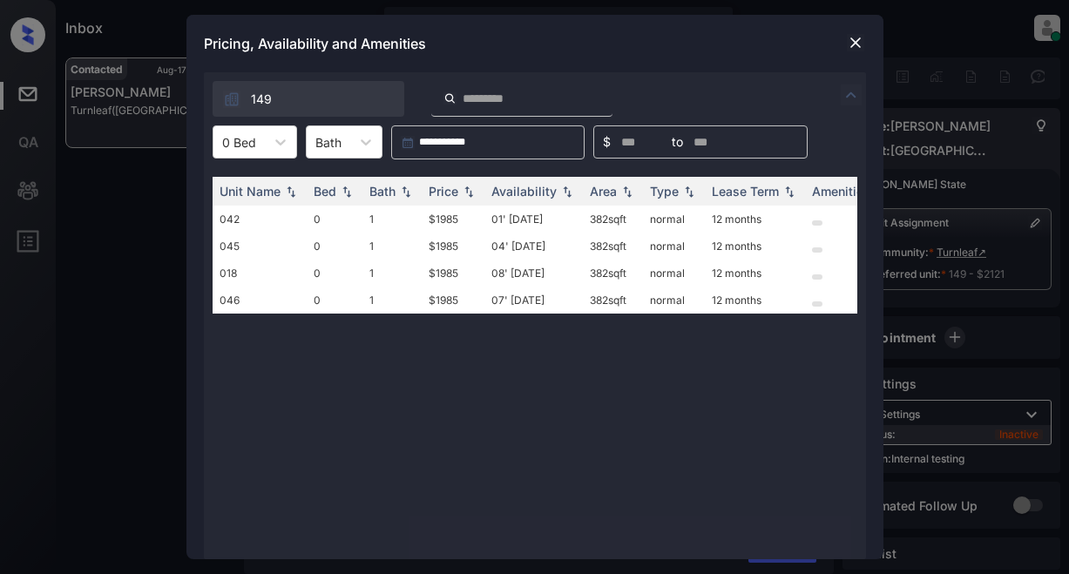
click at [857, 40] on img at bounding box center [855, 42] width 17 height 17
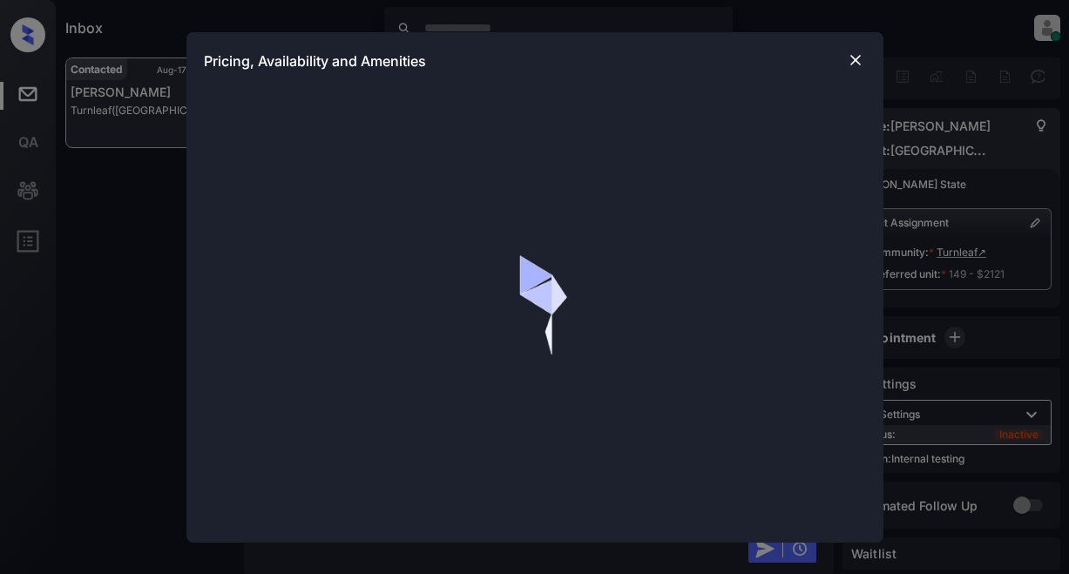
scroll to position [6134, 0]
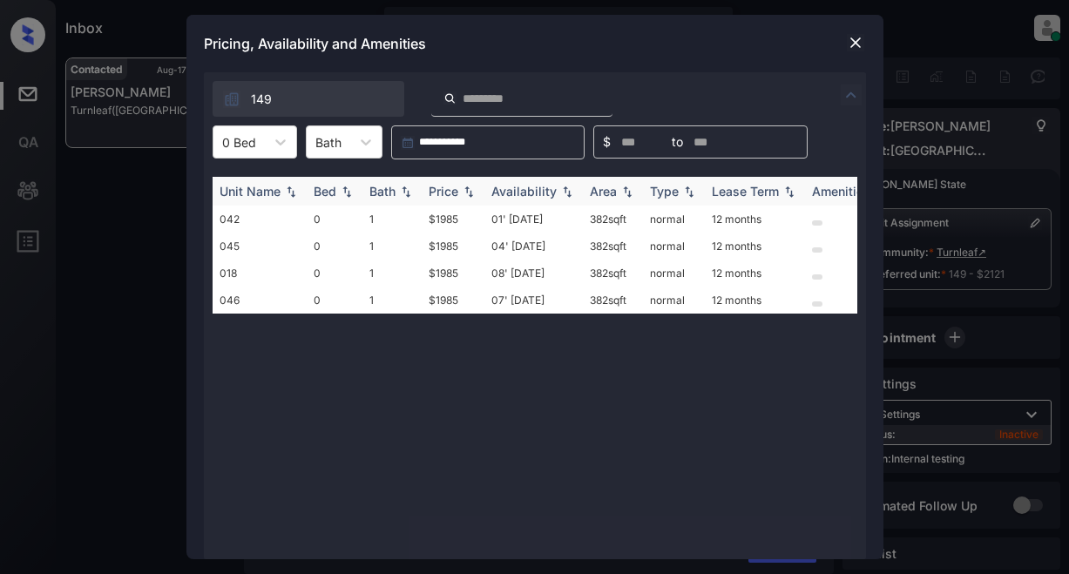
click at [462, 186] on img at bounding box center [468, 192] width 17 height 12
click at [462, 186] on img at bounding box center [468, 191] width 17 height 13
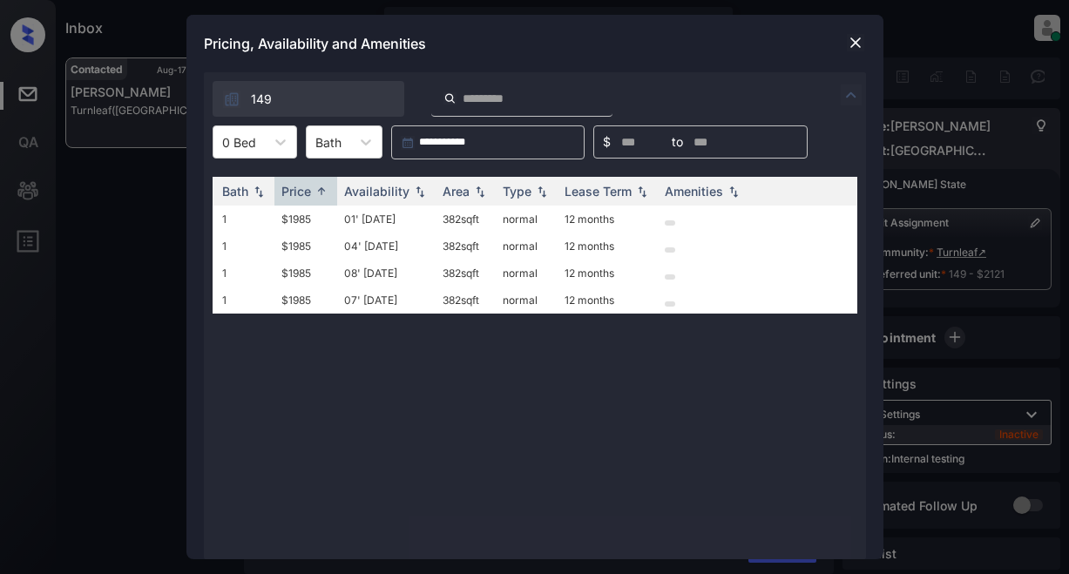
scroll to position [0, 186]
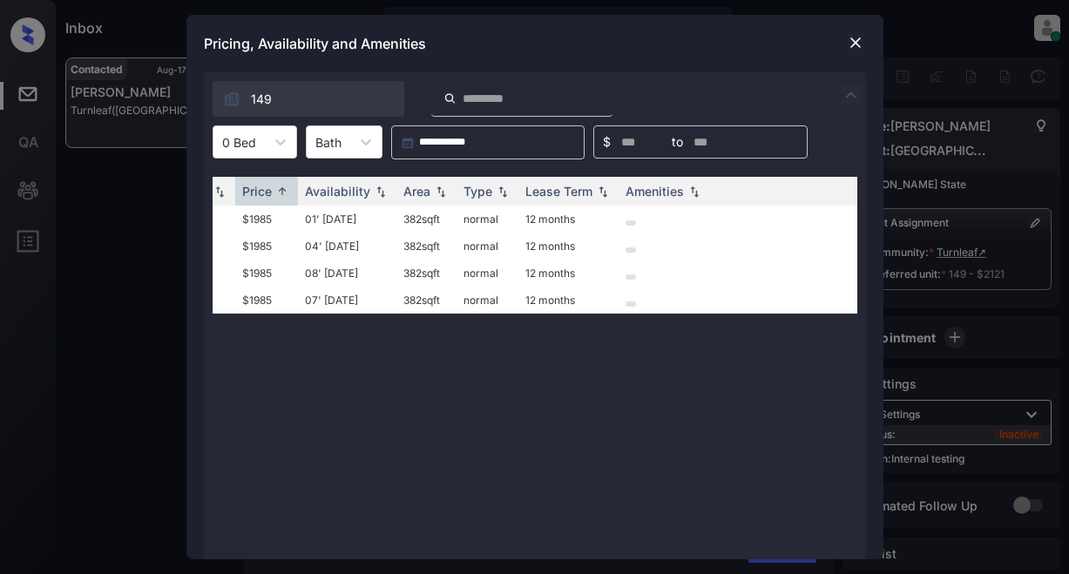
click at [855, 41] on img at bounding box center [855, 42] width 17 height 17
